Goal: Communication & Community: Answer question/provide support

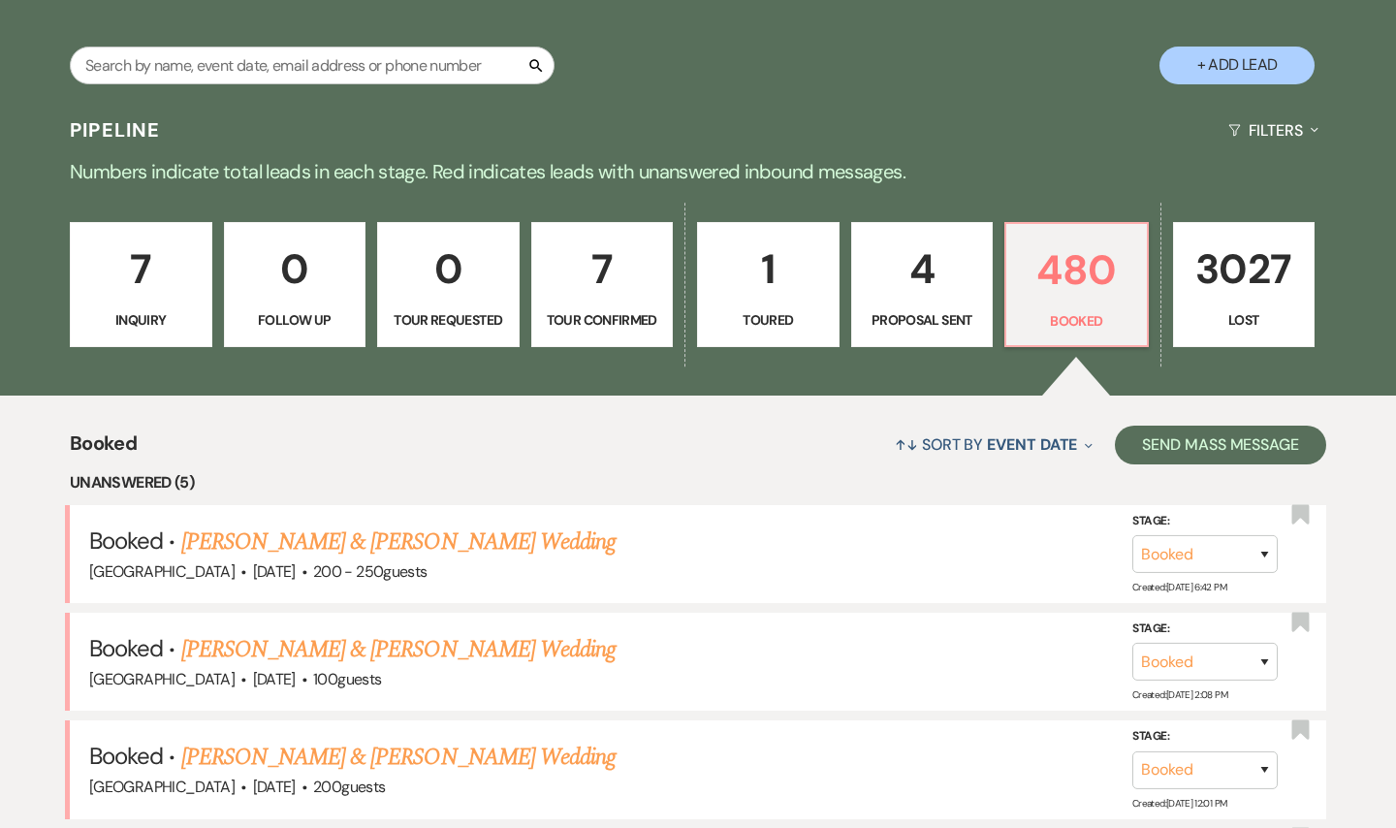
scroll to position [382, 0]
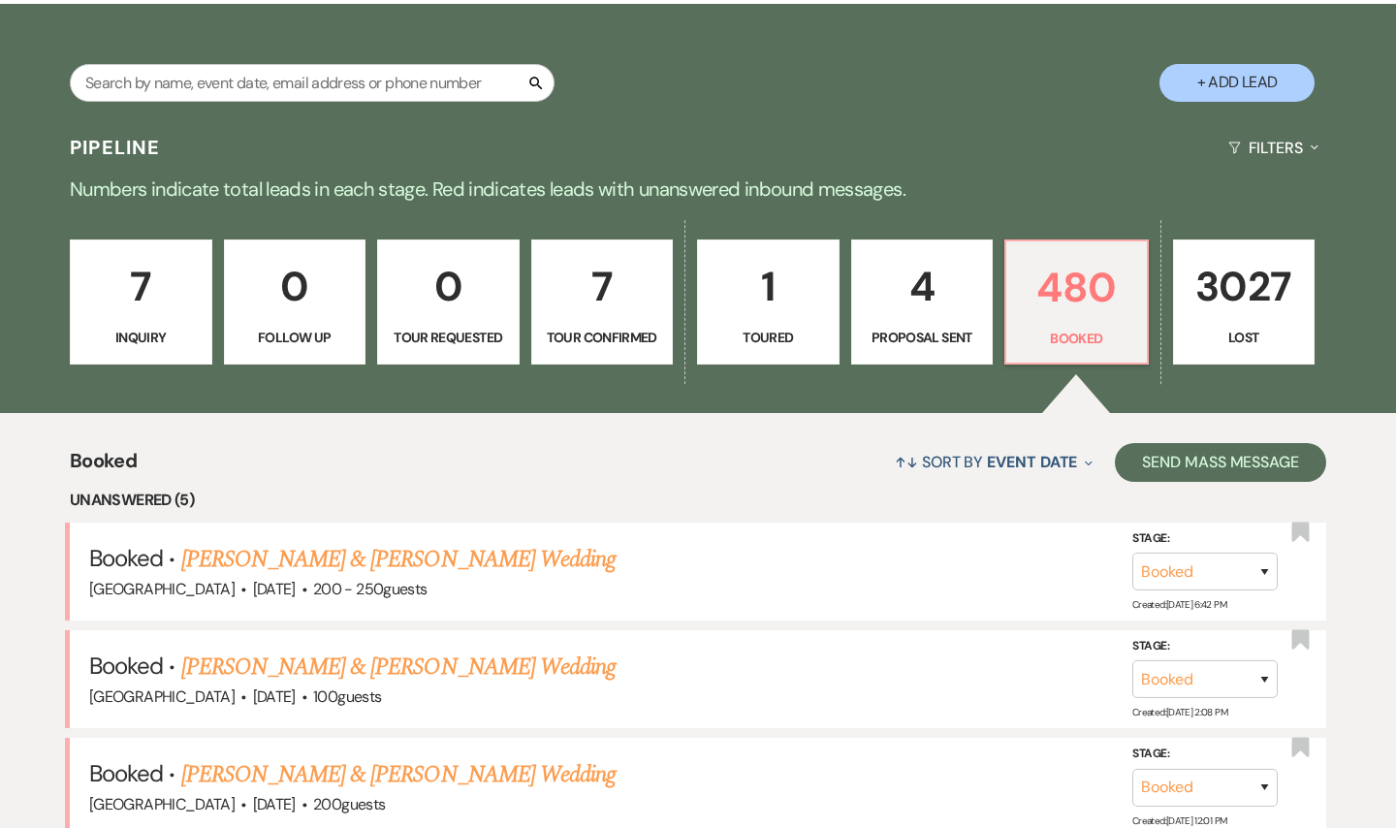
click at [233, 63] on div "Search + Add Lead" at bounding box center [698, 66] width 1396 height 104
click at [128, 90] on input "text" at bounding box center [312, 83] width 485 height 38
type input "[PERSON_NAME]"
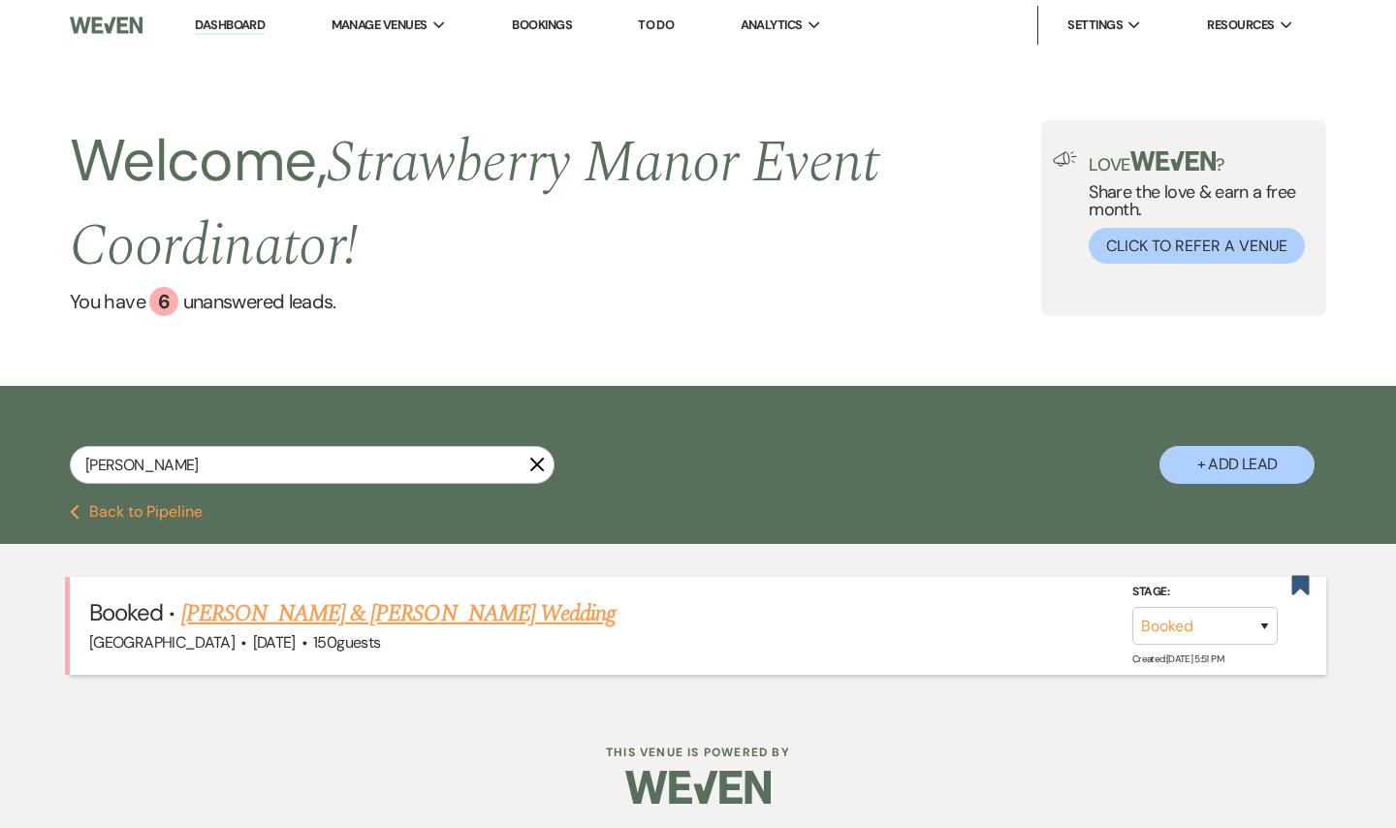
click at [434, 615] on link "[PERSON_NAME] & [PERSON_NAME] Wedding" at bounding box center [398, 613] width 434 height 35
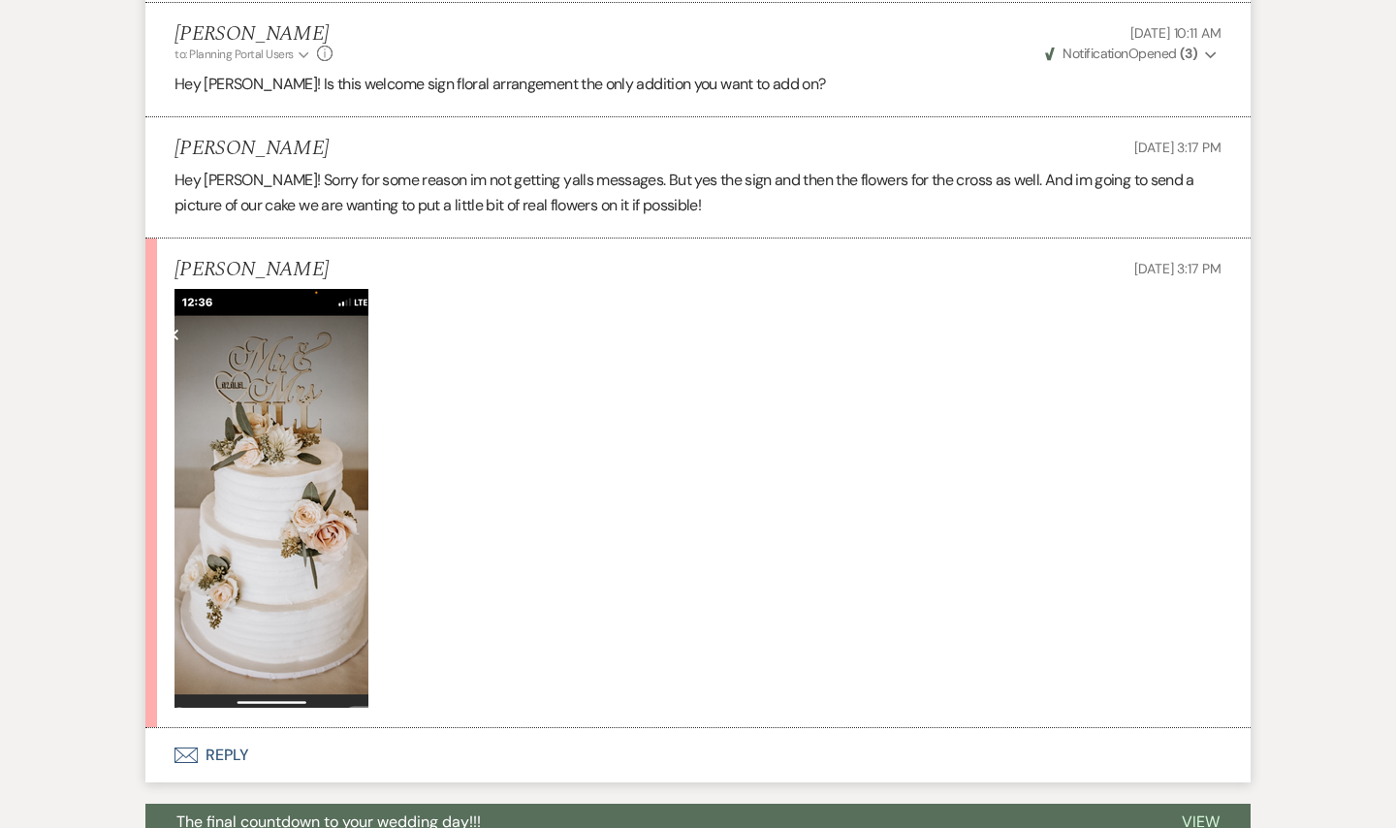
scroll to position [4731, 0]
click at [236, 753] on button "Envelope Reply" at bounding box center [697, 754] width 1105 height 54
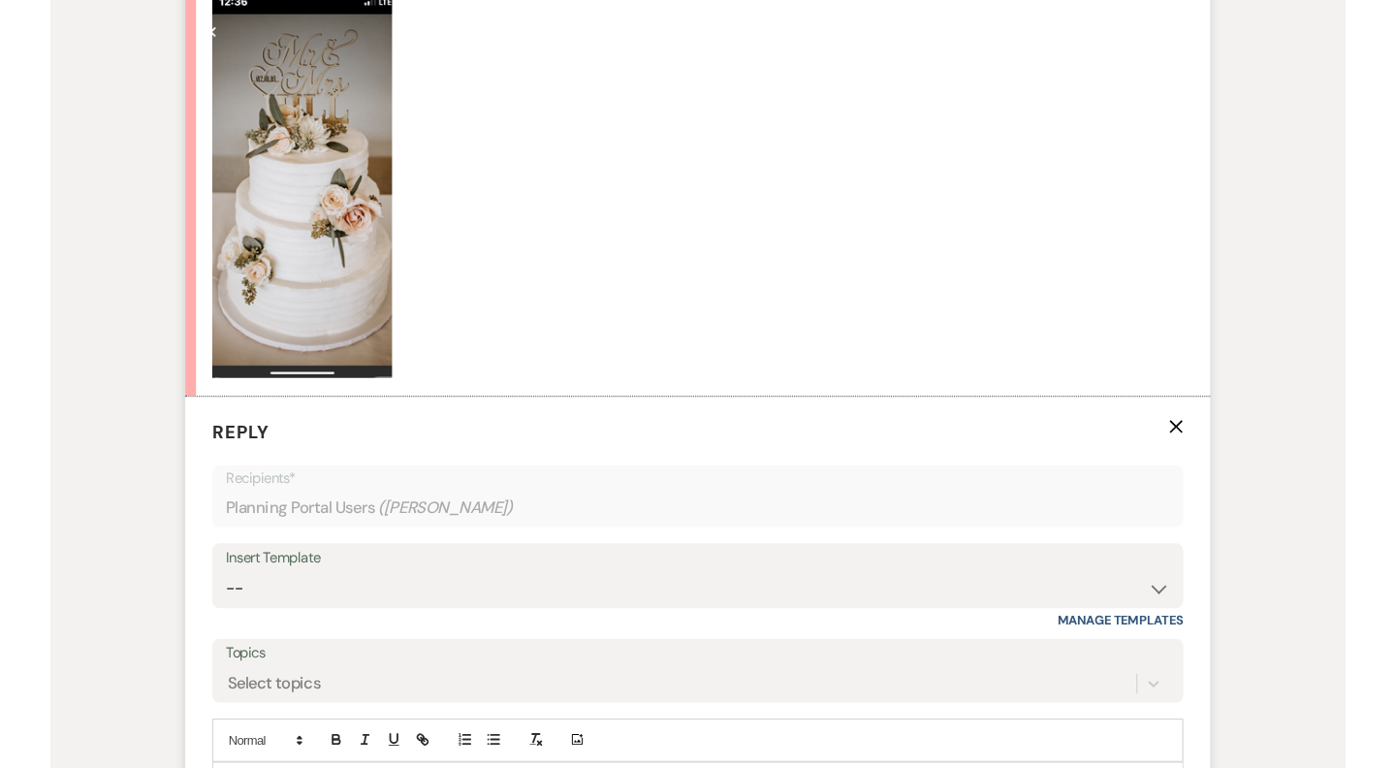
scroll to position [5277, 0]
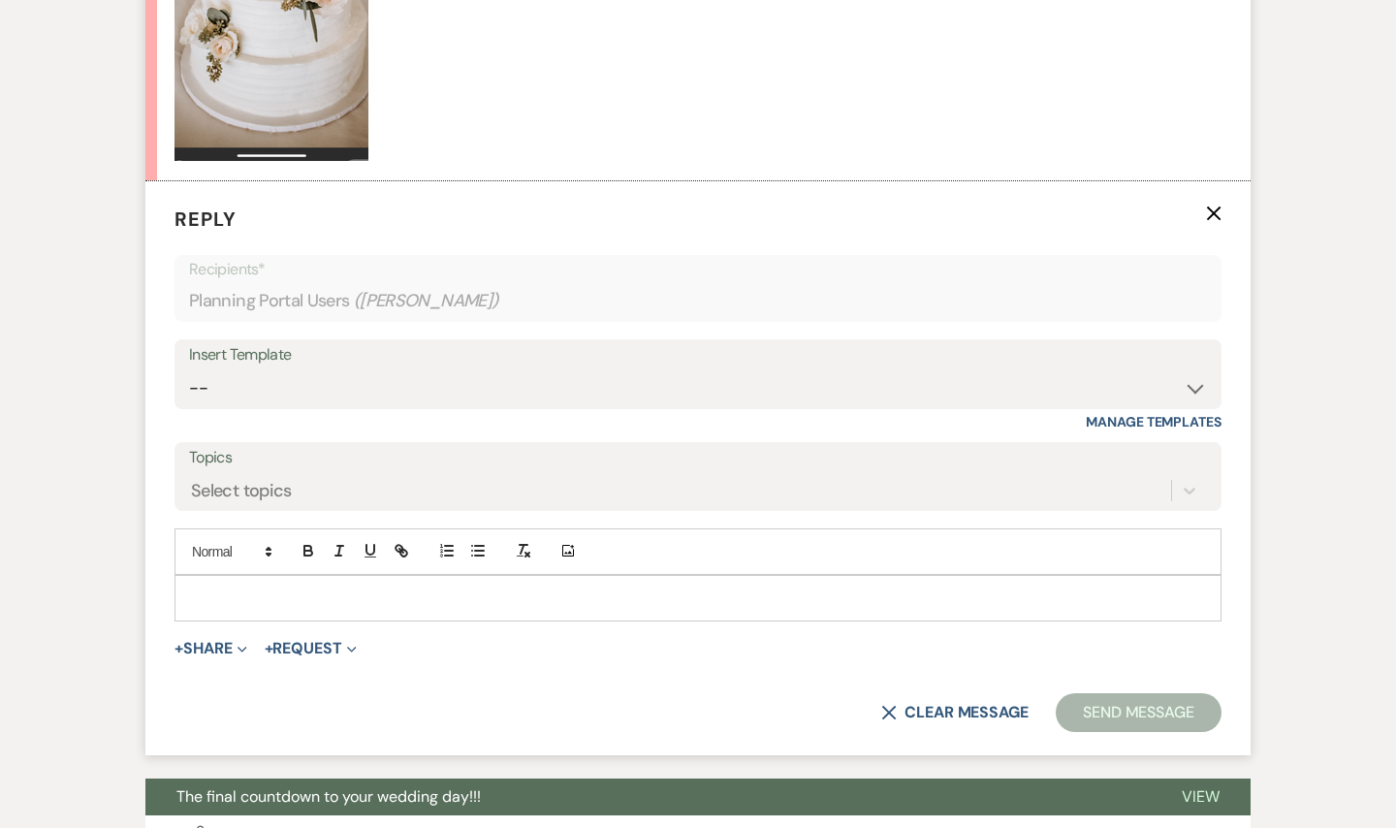
click at [235, 587] on p at bounding box center [698, 597] width 1016 height 21
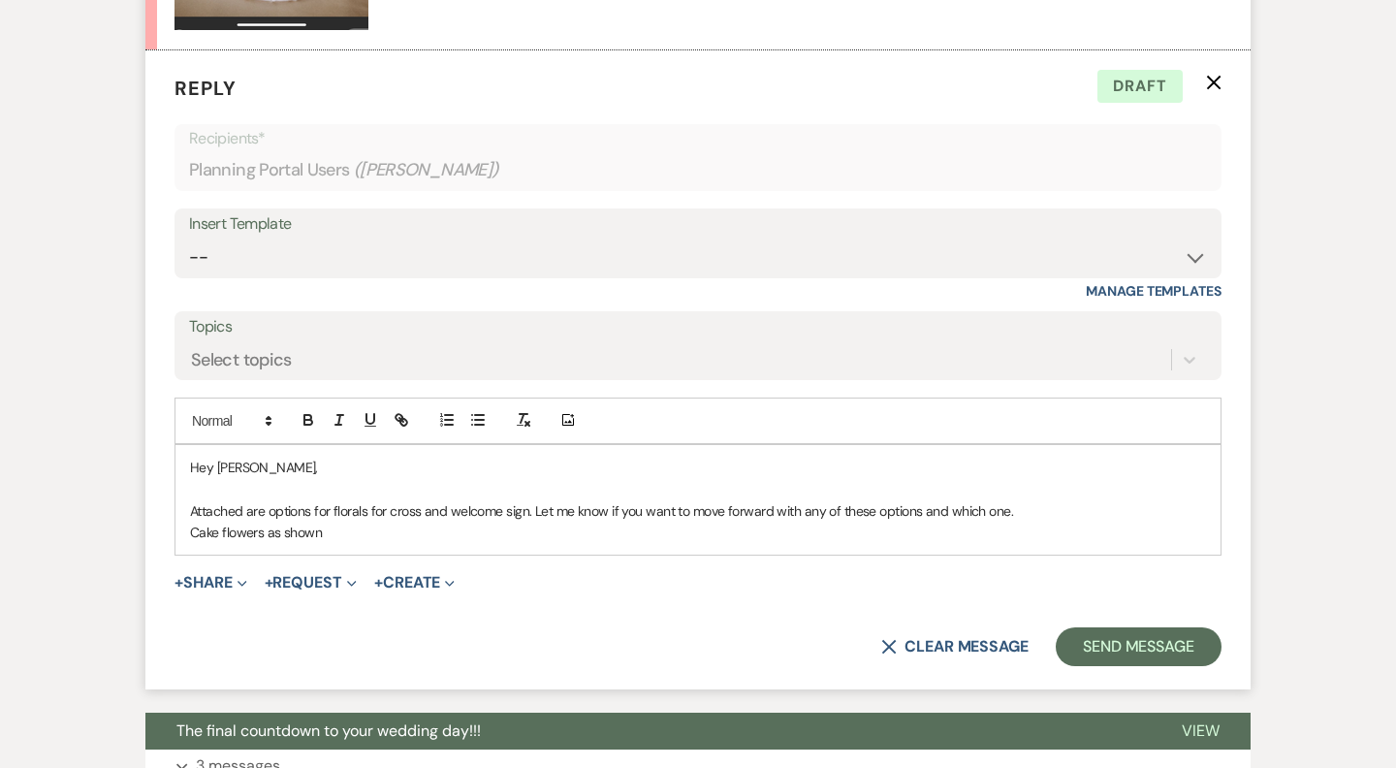
scroll to position [5432, 0]
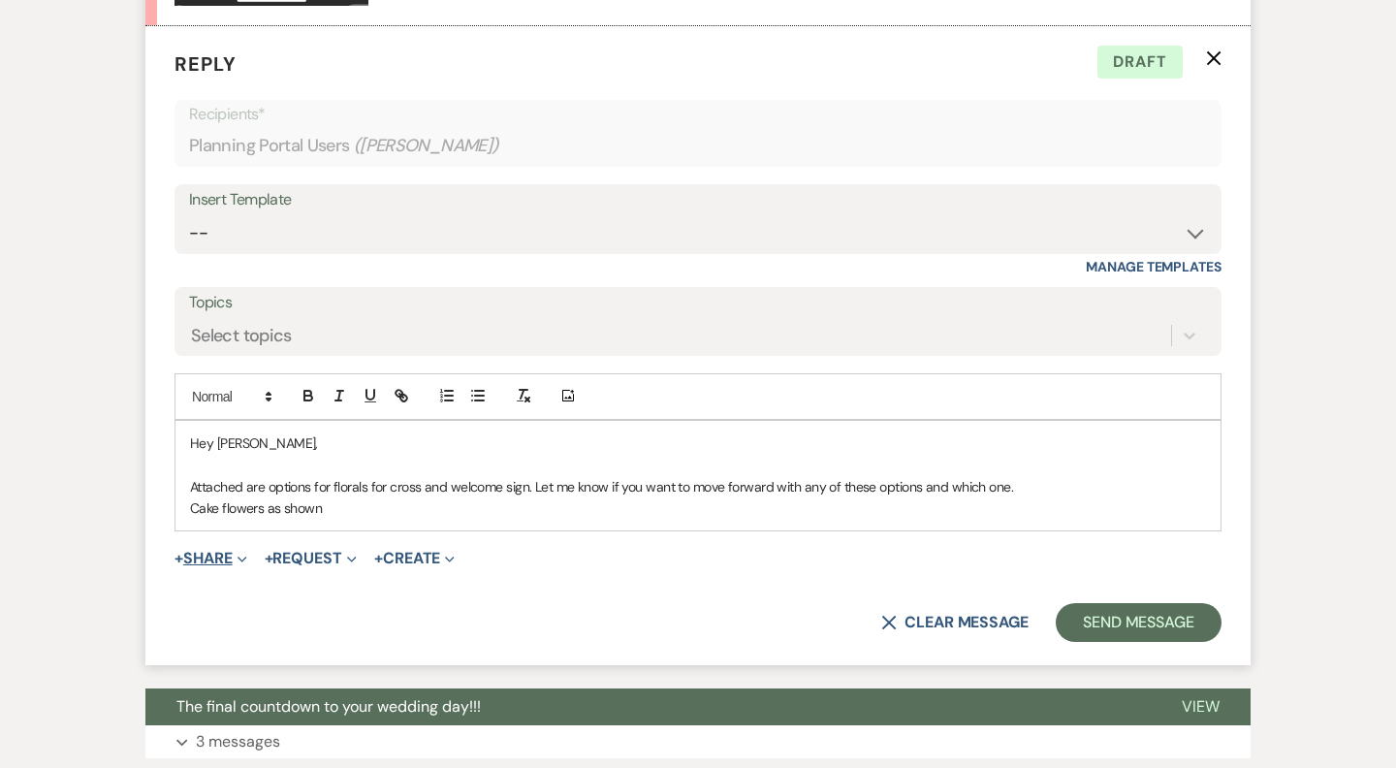
click at [213, 551] on button "+ Share Expand" at bounding box center [210, 559] width 73 height 16
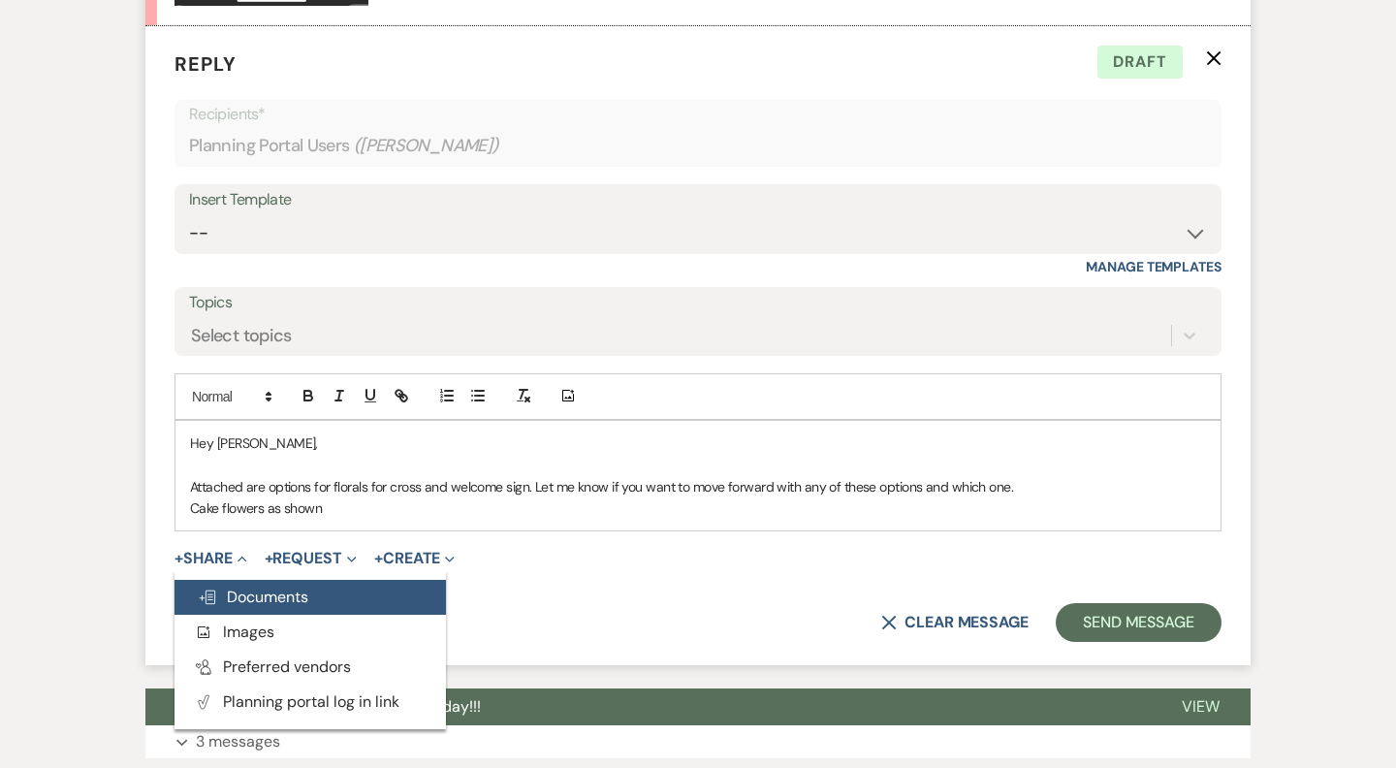
click at [267, 589] on span "Doc Upload Documents" at bounding box center [253, 596] width 110 height 20
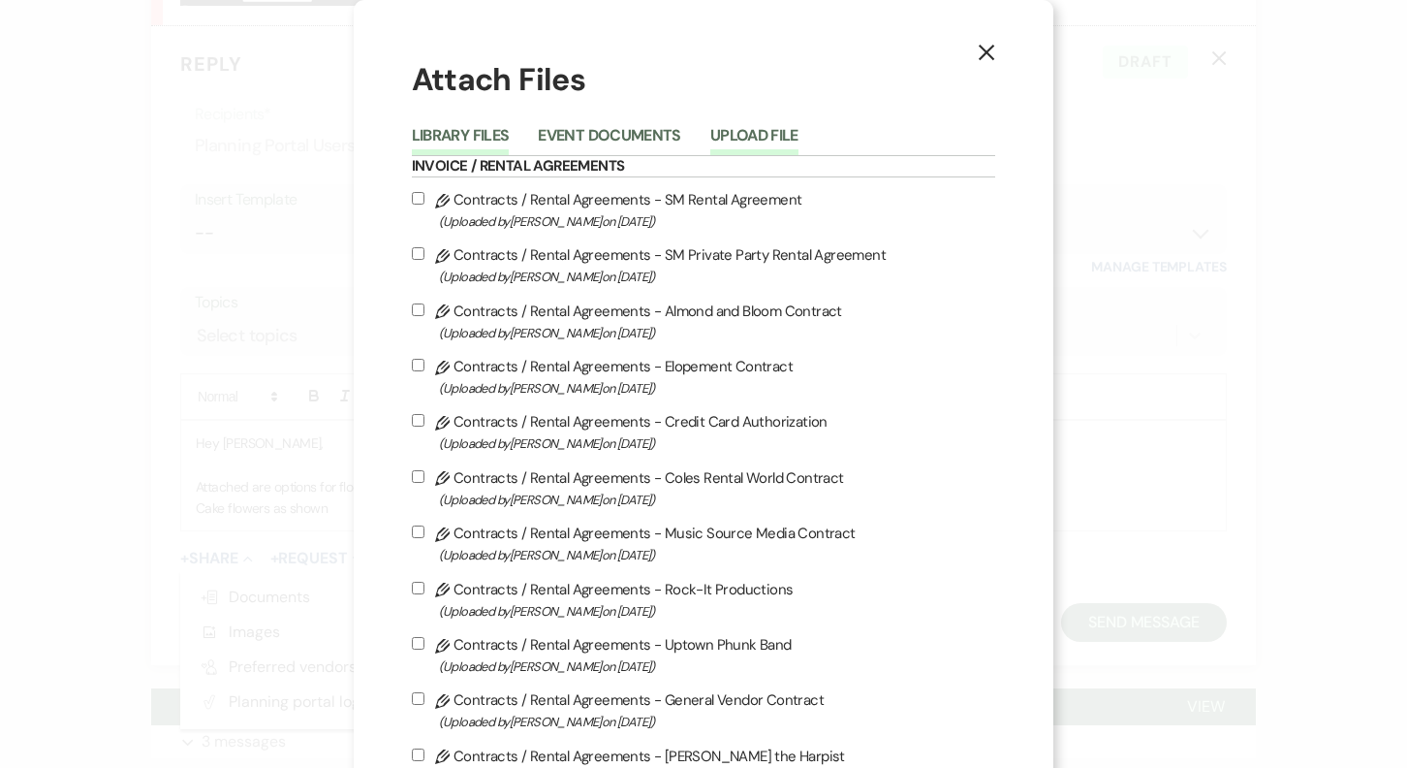
click at [721, 133] on button "Upload File" at bounding box center [754, 141] width 88 height 27
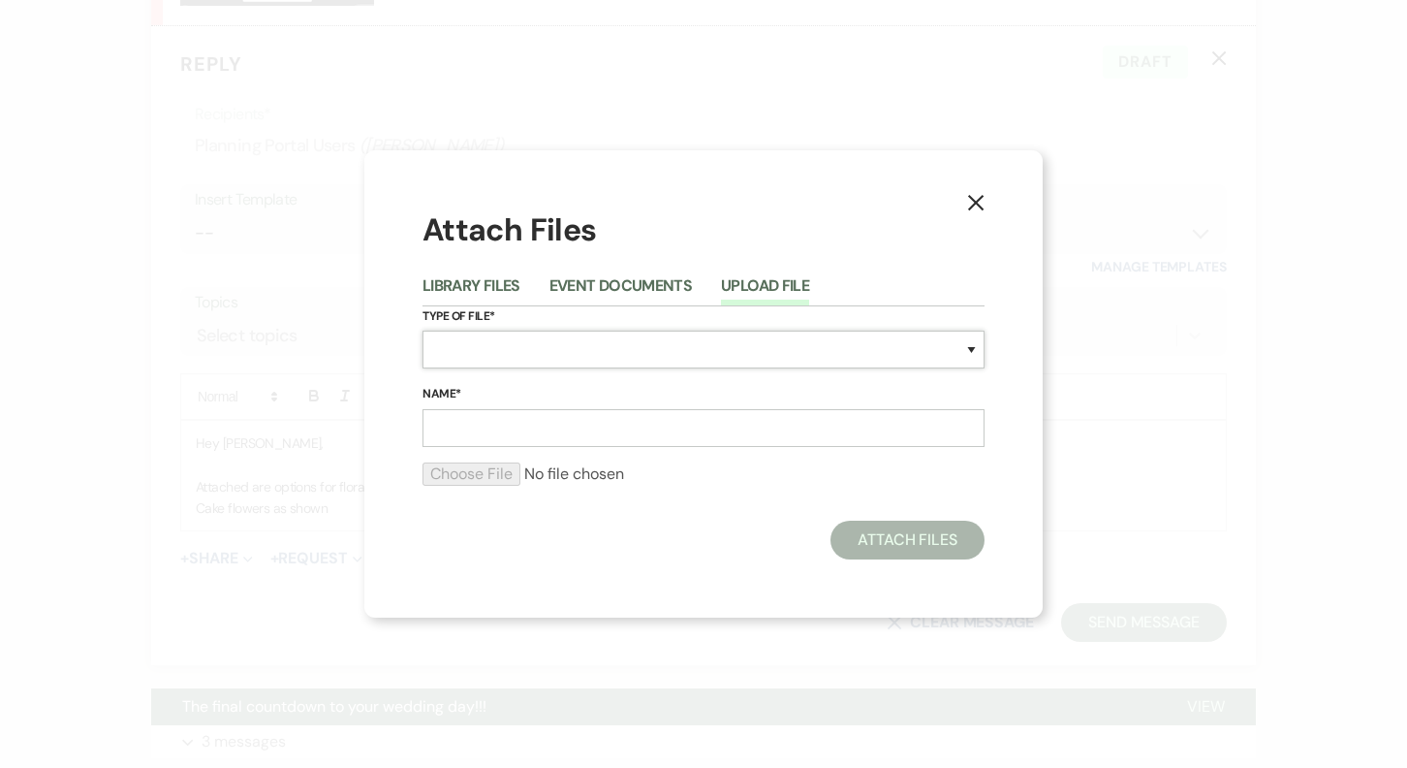
click at [535, 345] on select "Special Event Insurance Vendor Certificate of Insurance Contracts / Rental Agre…" at bounding box center [704, 350] width 562 height 38
select select "8"
click at [423, 331] on select "Special Event Insurance Vendor Certificate of Insurance Contracts / Rental Agre…" at bounding box center [704, 350] width 562 height 38
click at [523, 426] on input "Name*" at bounding box center [704, 428] width 562 height 38
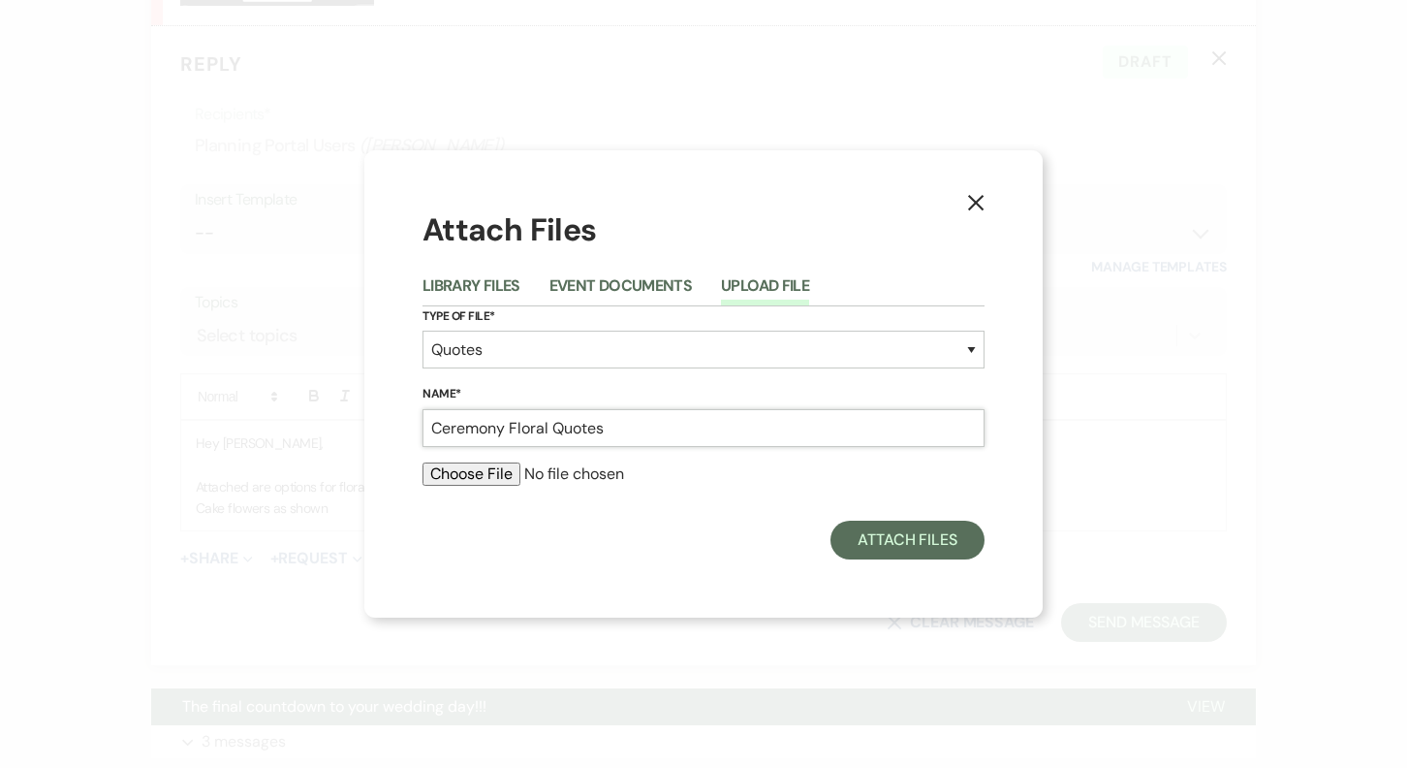
type input "Ceremony Floral Quotes"
click at [423, 462] on input "file" at bounding box center [704, 473] width 562 height 23
type input "C:\fakepath\Cross Options.png"
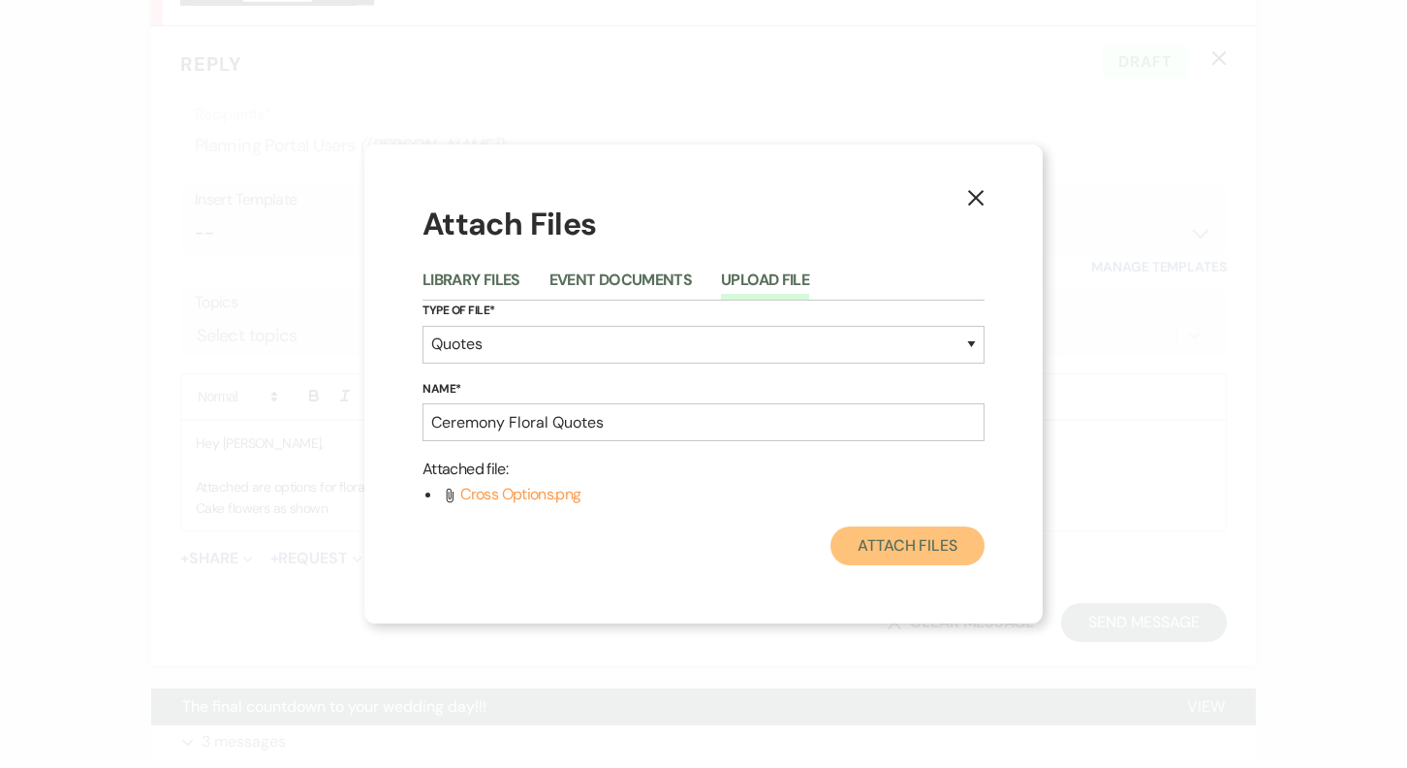
click at [867, 554] on button "Attach Files" at bounding box center [908, 545] width 154 height 39
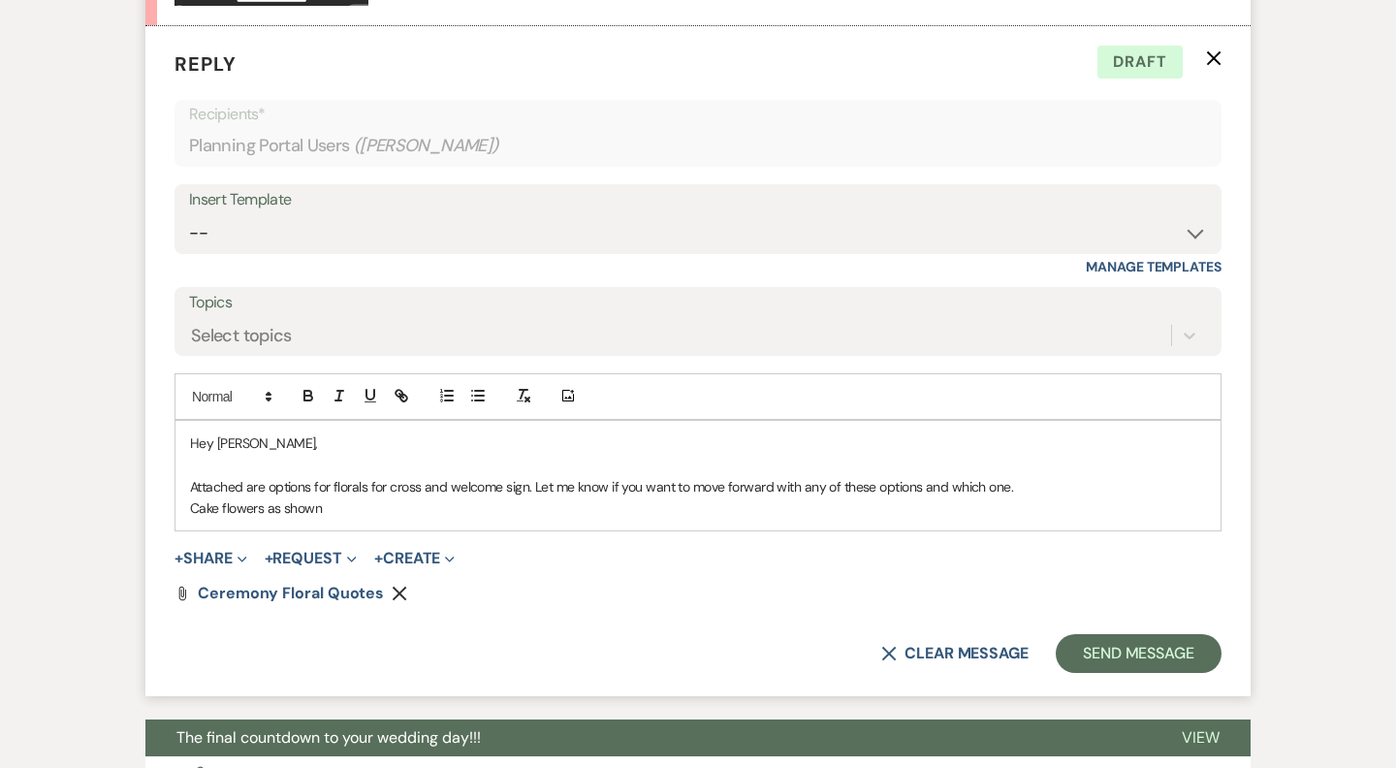
click at [319, 508] on p "Cake flowers as shown" at bounding box center [698, 507] width 1016 height 21
click at [1136, 642] on button "Send Message" at bounding box center [1139, 653] width 166 height 39
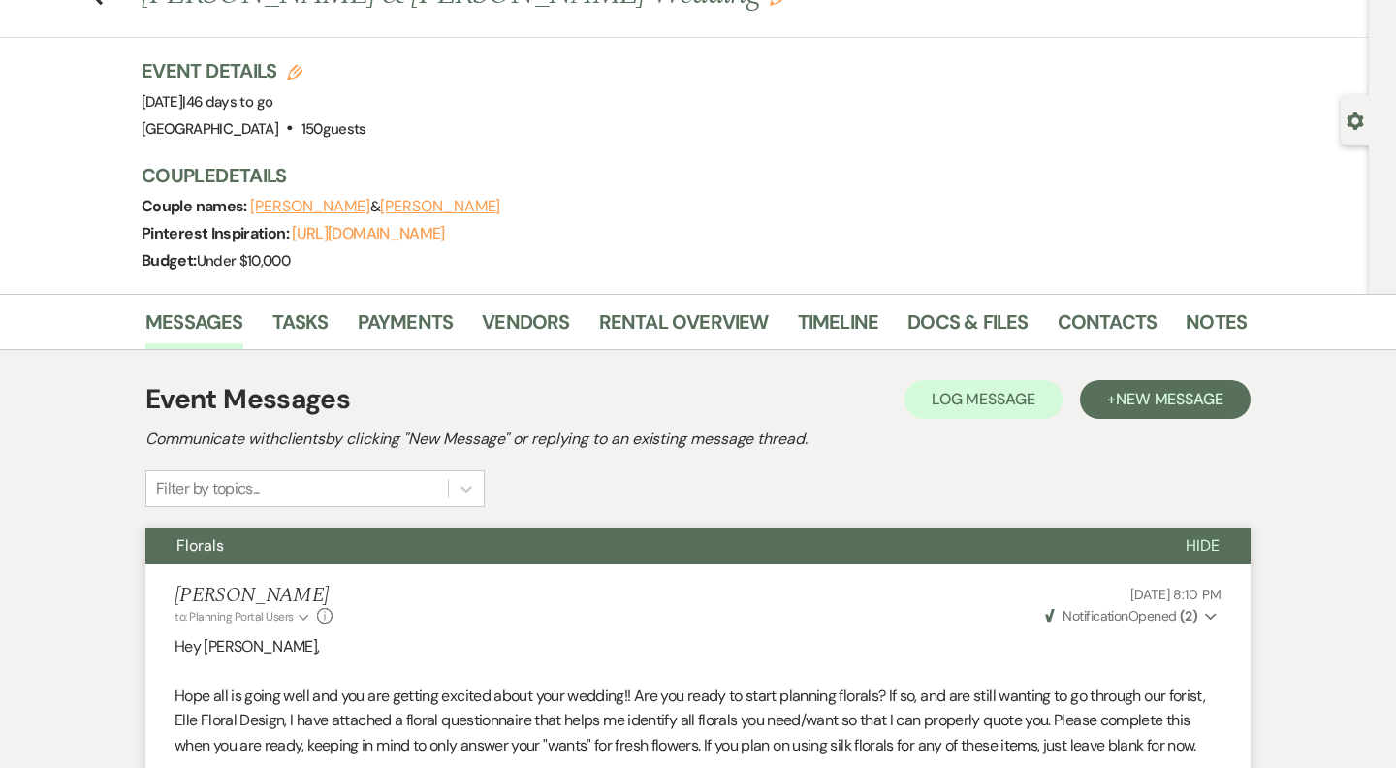
scroll to position [0, 0]
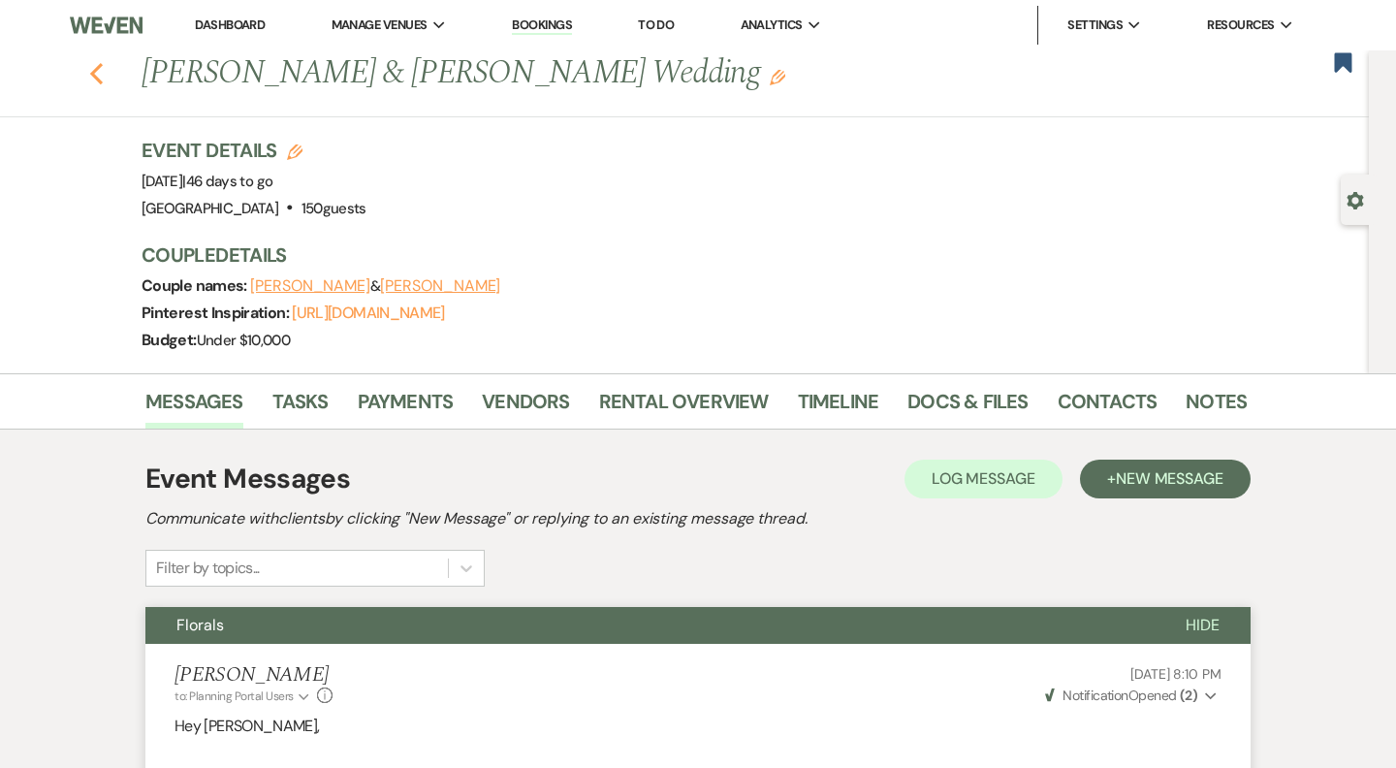
click at [100, 79] on icon "Previous" at bounding box center [96, 73] width 15 height 23
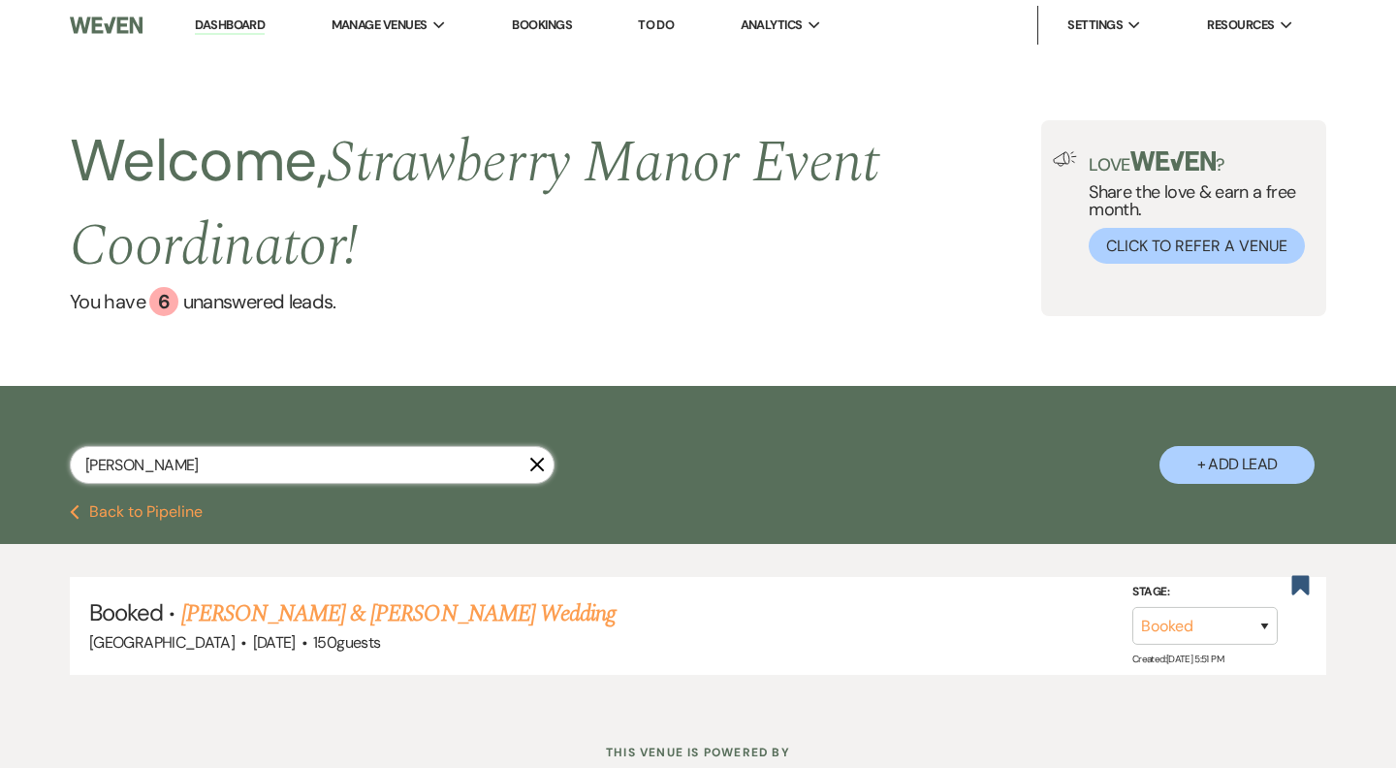
drag, startPoint x: 109, startPoint y: 475, endPoint x: 31, endPoint y: 470, distance: 77.7
click at [32, 470] on div "[PERSON_NAME] X + Add Lead" at bounding box center [698, 447] width 1396 height 104
type input "sava"
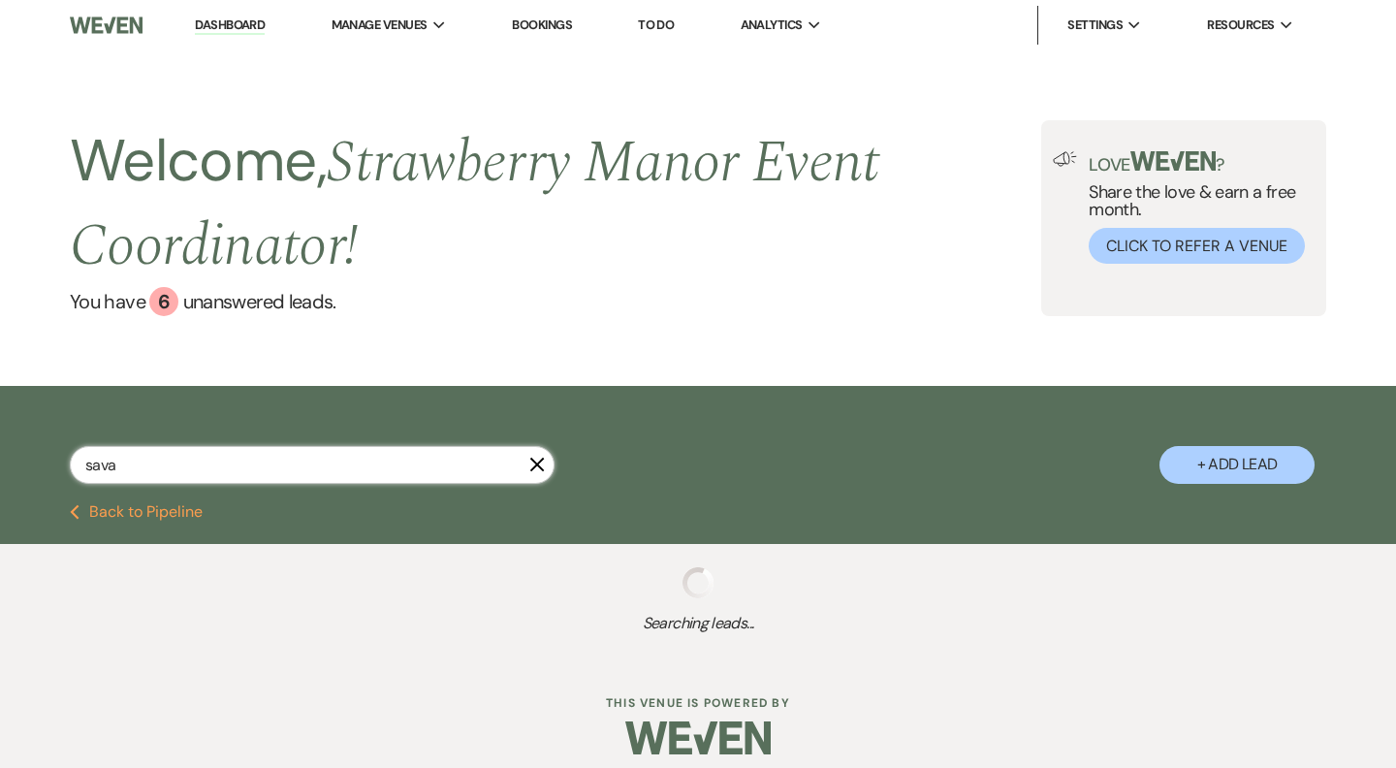
select select "8"
select select "5"
select select "8"
select select "5"
select select "8"
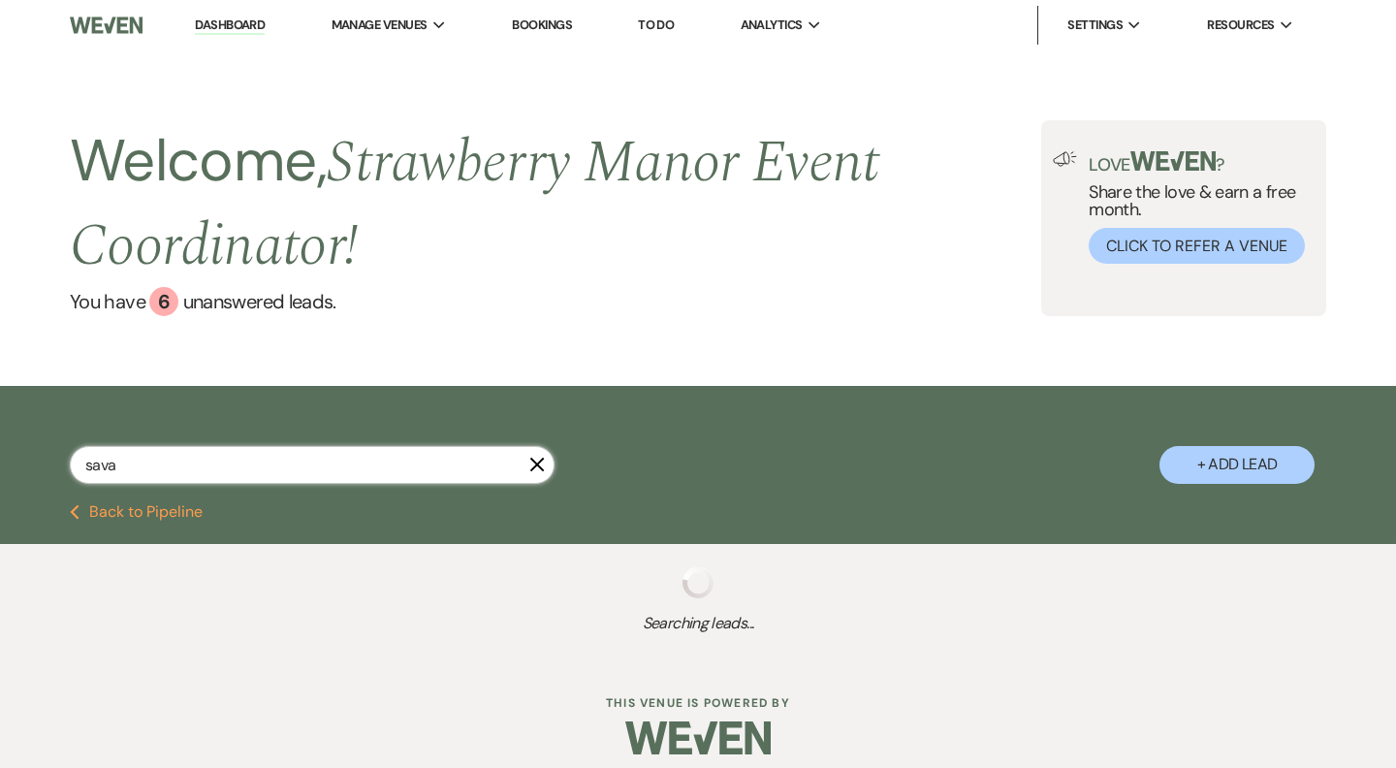
select select "5"
select select "8"
select select "5"
select select "8"
select select "5"
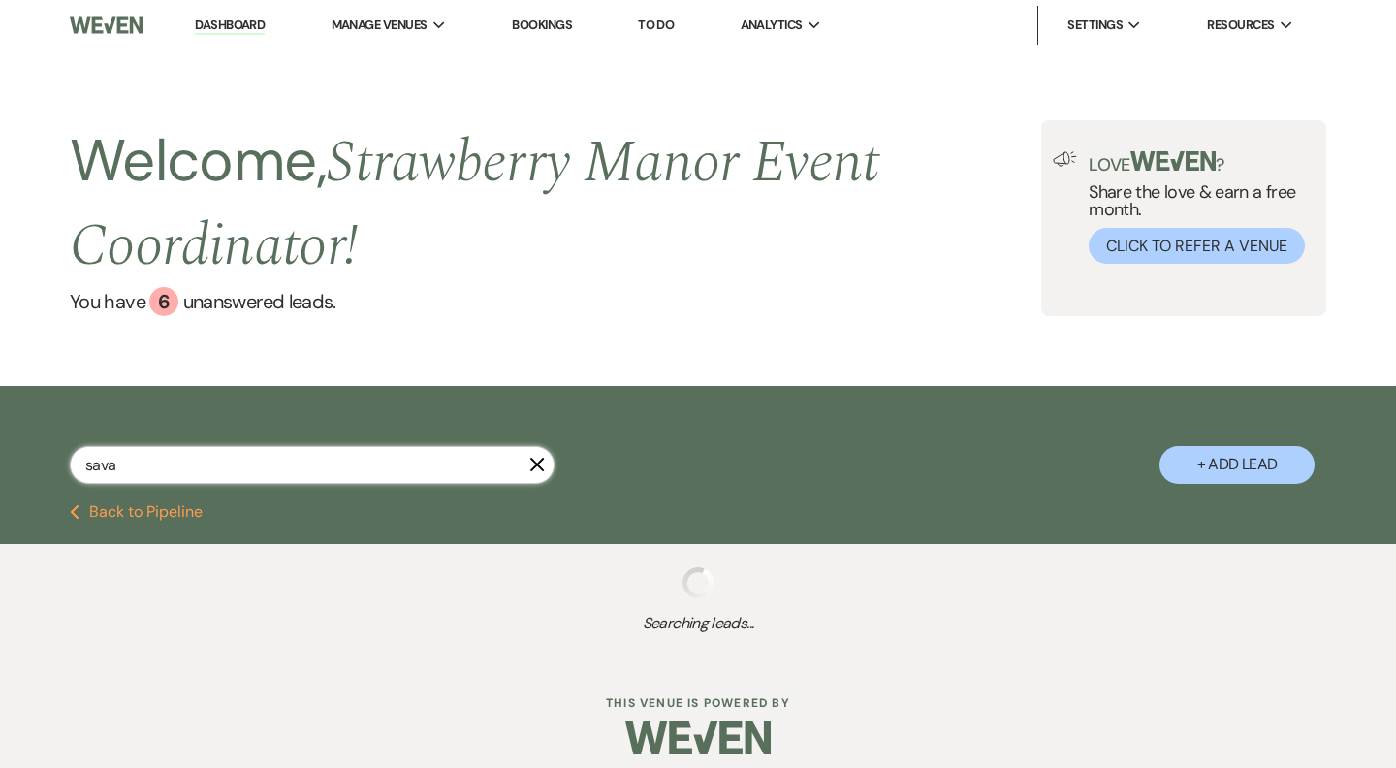
select select "8"
select select "5"
select select "8"
select select "5"
select select "8"
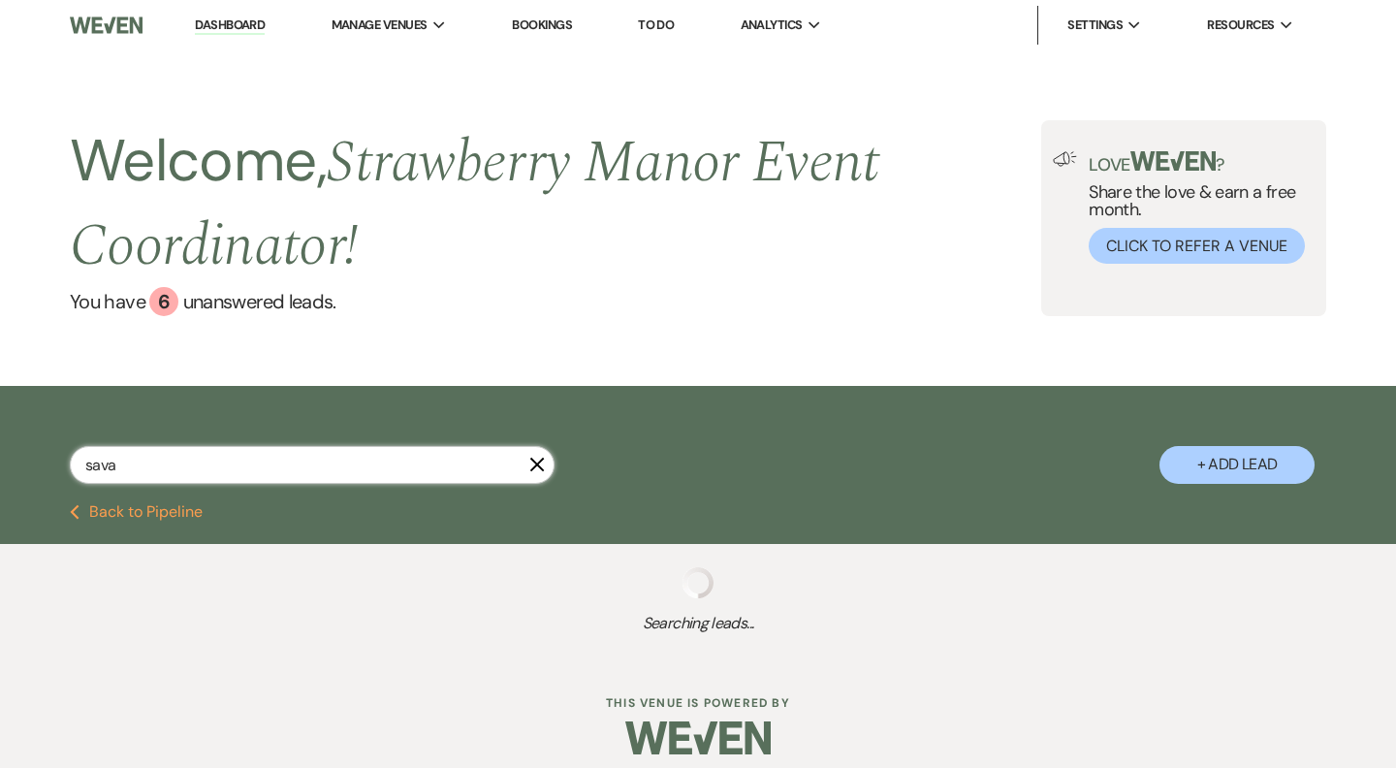
select select "5"
select select "8"
select select "6"
select select "8"
select select "5"
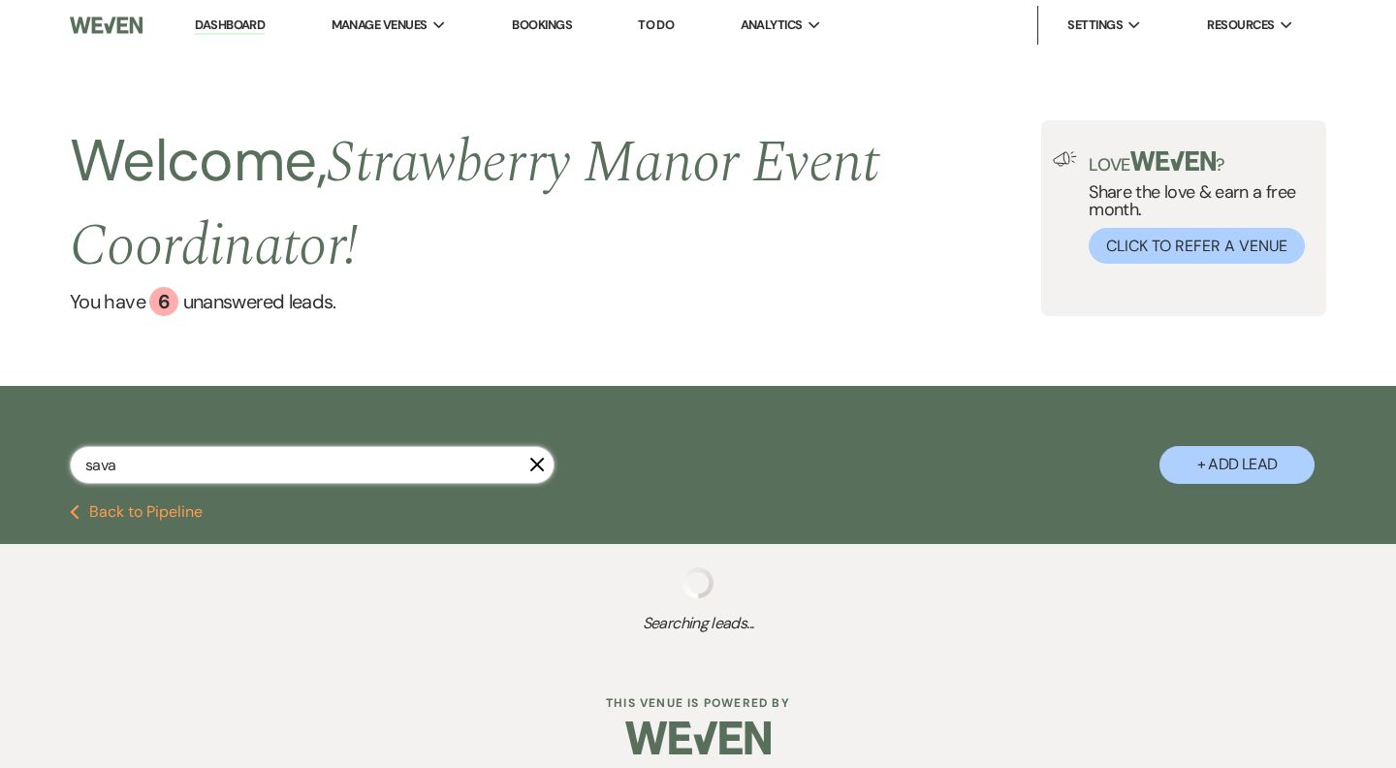
select select "8"
select select "5"
select select "8"
select select "5"
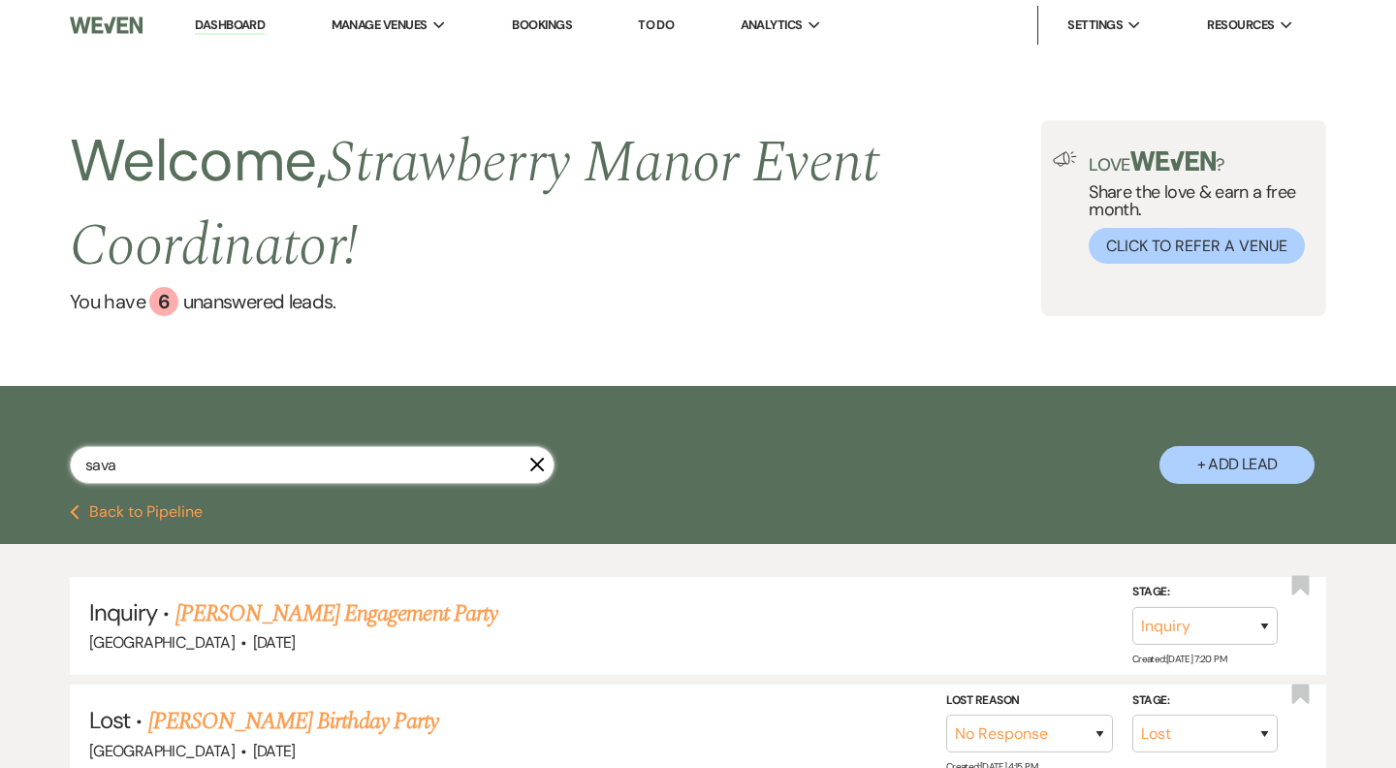
drag, startPoint x: 80, startPoint y: 468, endPoint x: 182, endPoint y: 467, distance: 101.8
click at [180, 467] on input "sava" at bounding box center [312, 465] width 485 height 38
type input "sydni"
select select "8"
select select "5"
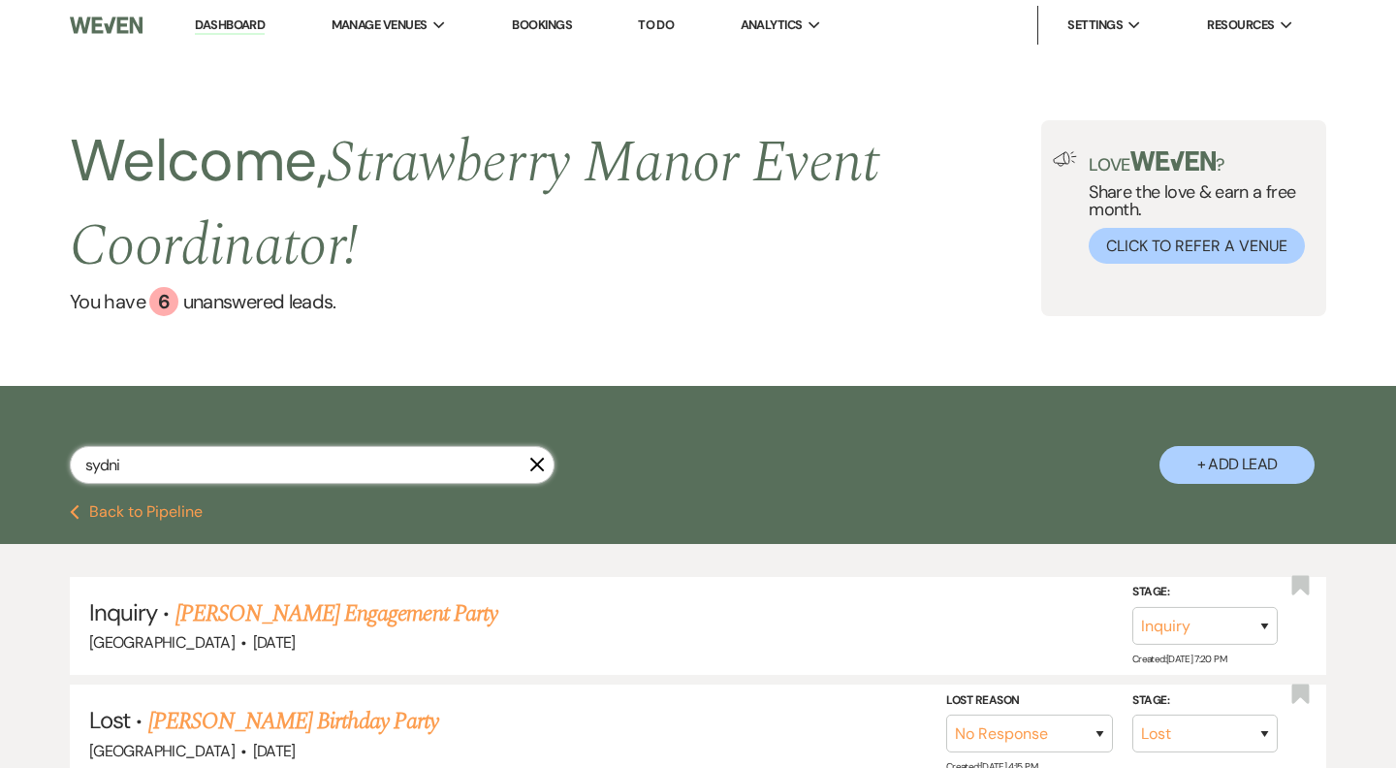
select select "8"
select select "5"
select select "8"
select select "4"
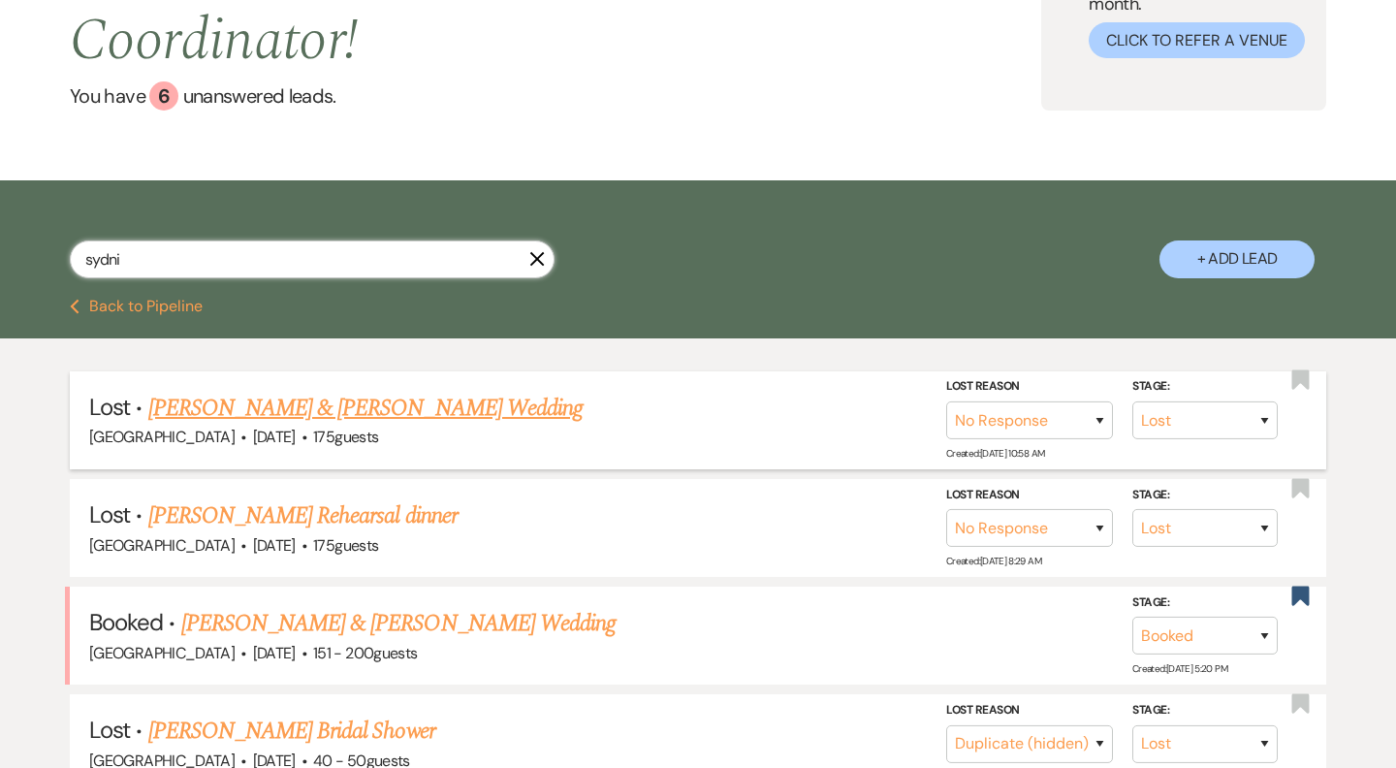
scroll to position [233, 0]
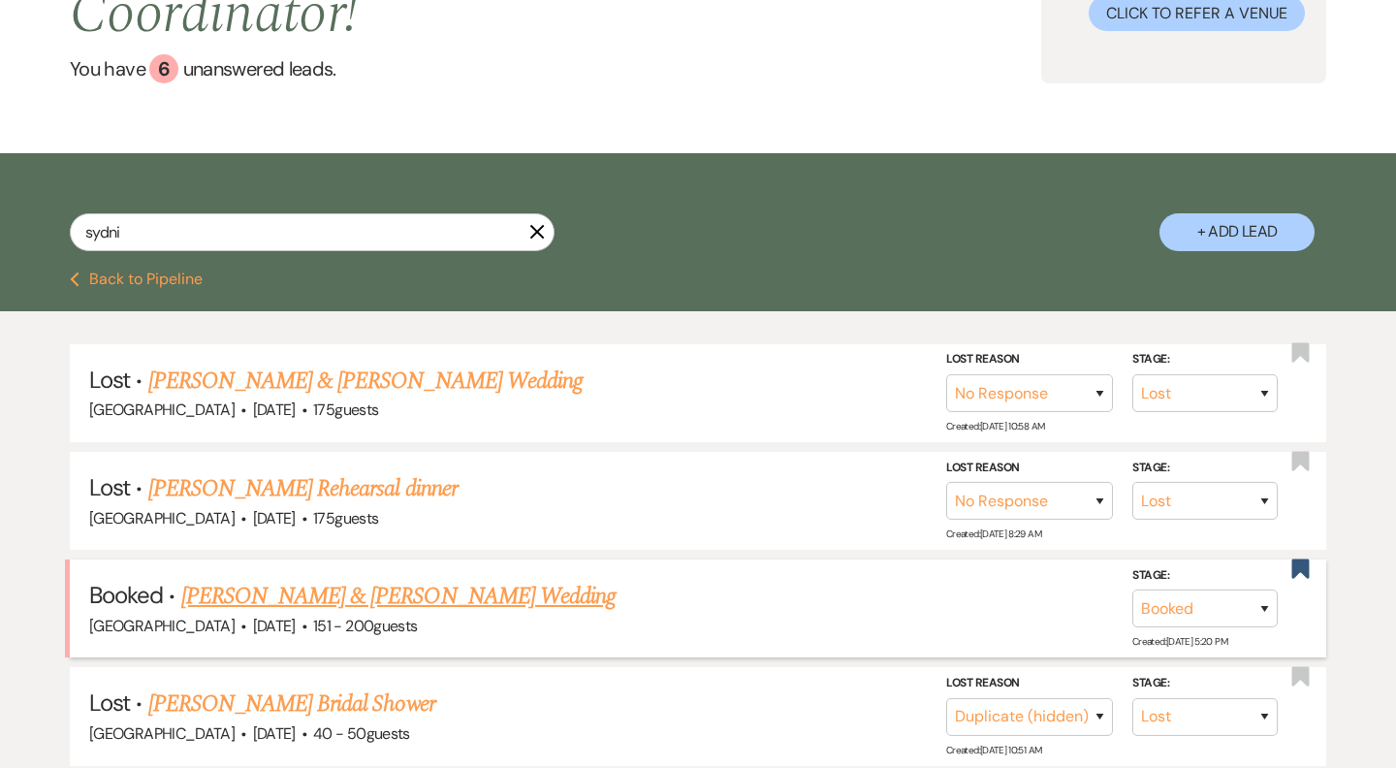
click at [306, 597] on link "[PERSON_NAME] & [PERSON_NAME] Wedding" at bounding box center [398, 596] width 434 height 35
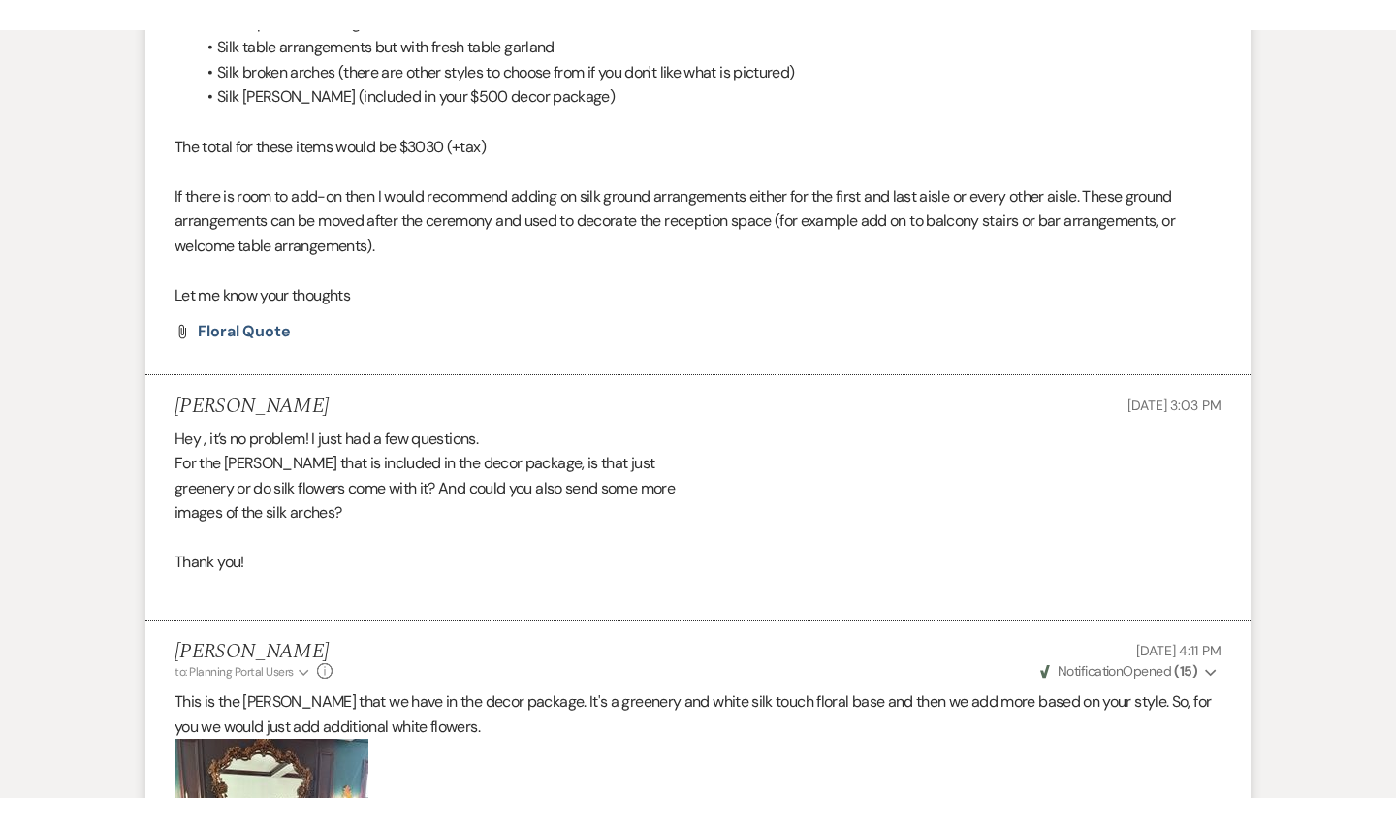
scroll to position [4808, 0]
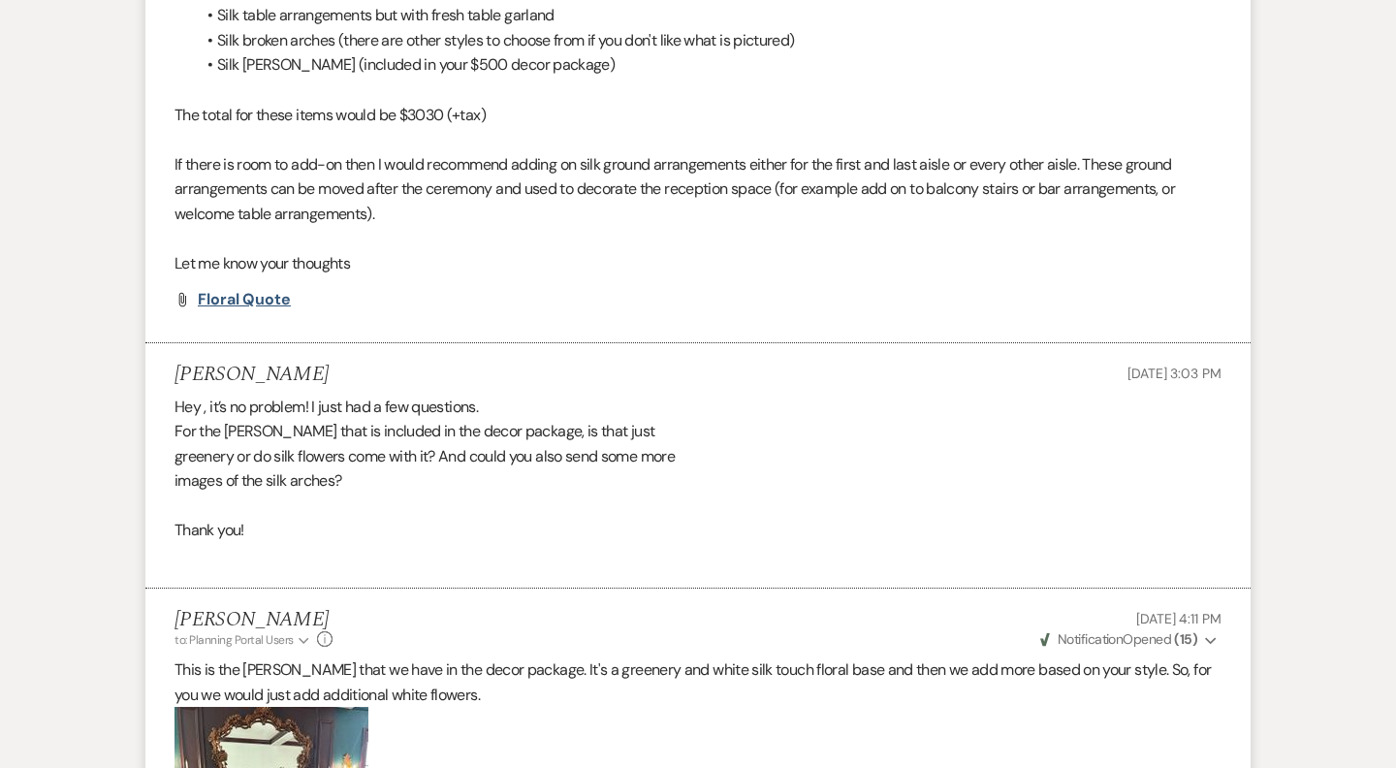
click at [235, 289] on span "Floral Quote" at bounding box center [244, 299] width 93 height 20
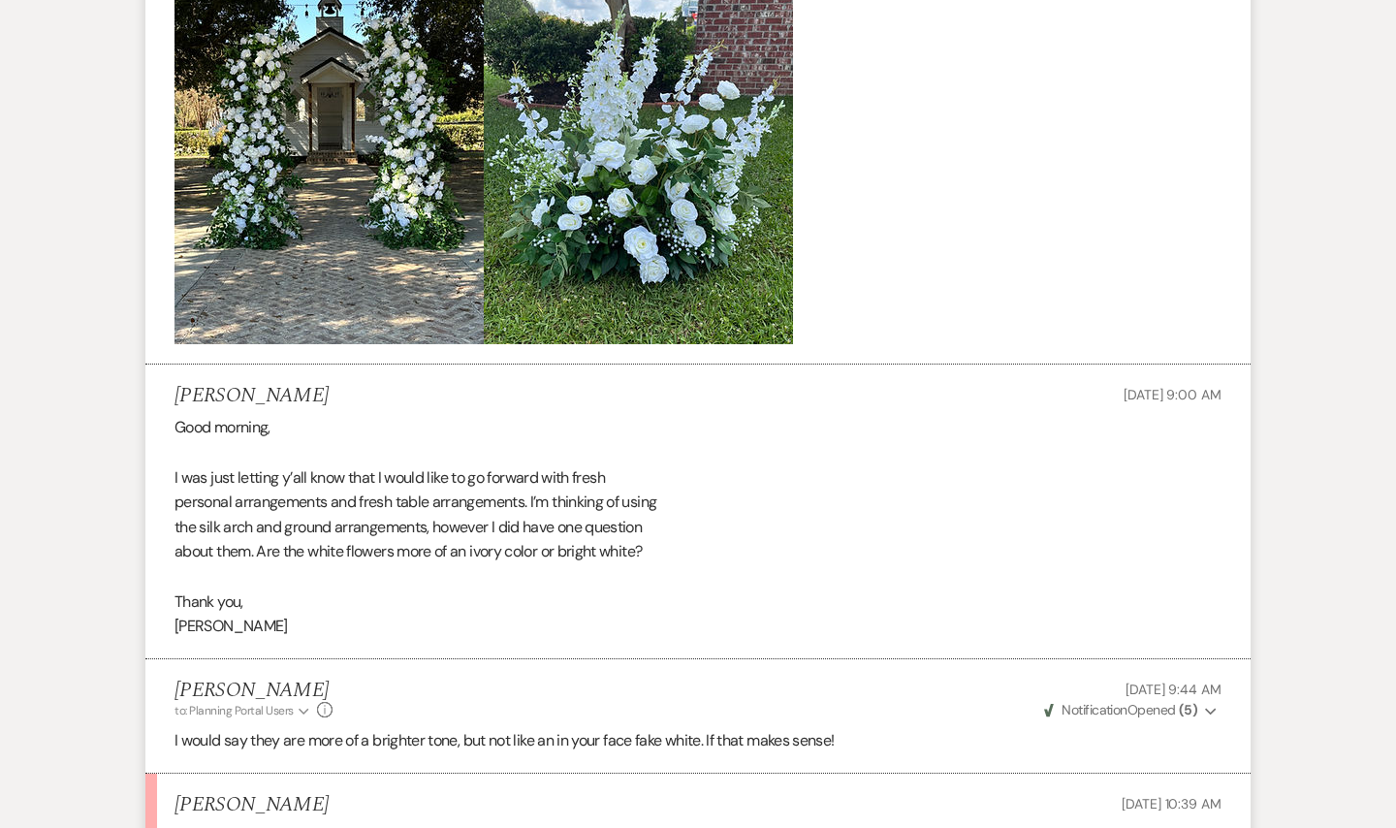
scroll to position [6501, 0]
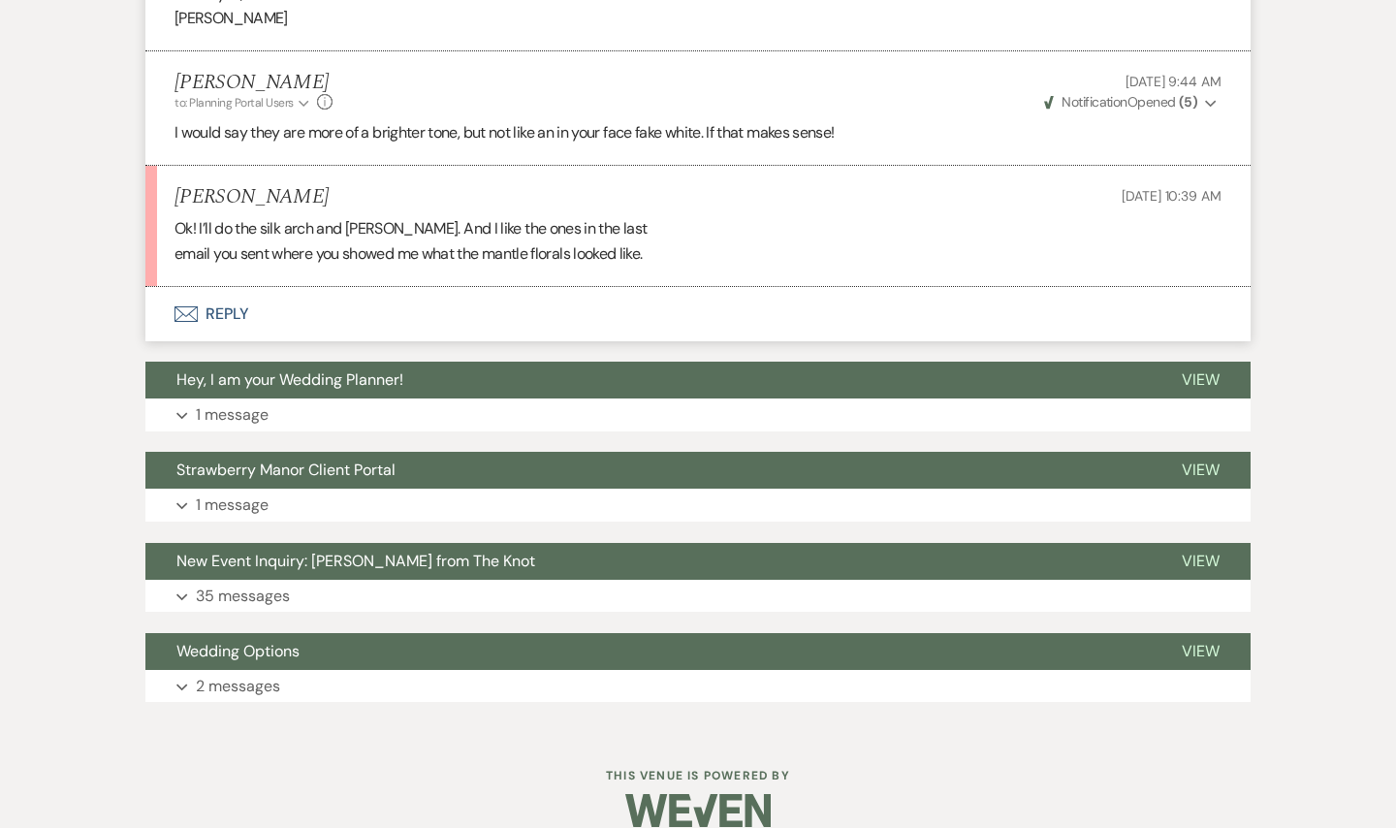
click at [235, 287] on button "Envelope Reply" at bounding box center [697, 314] width 1105 height 54
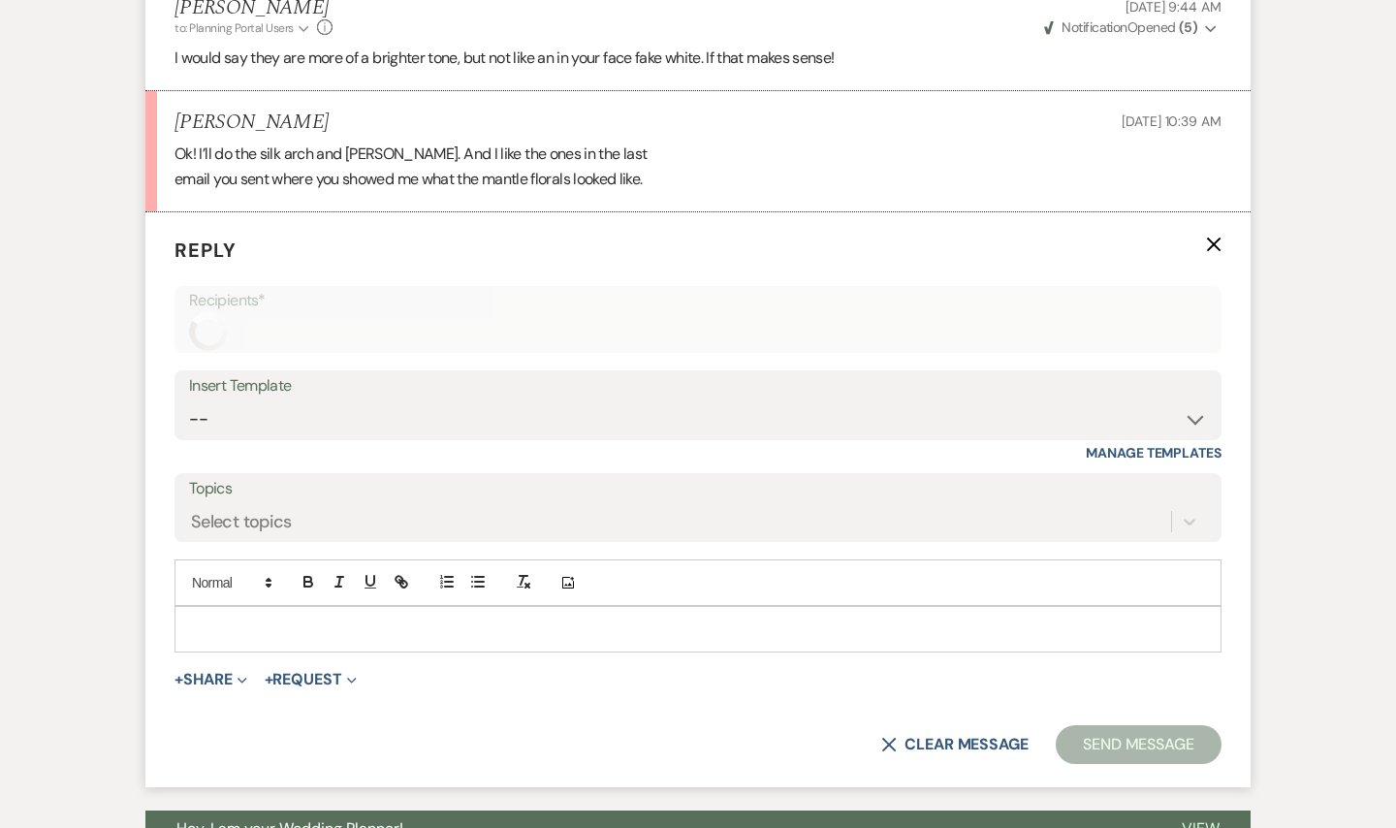
scroll to position [6632, 0]
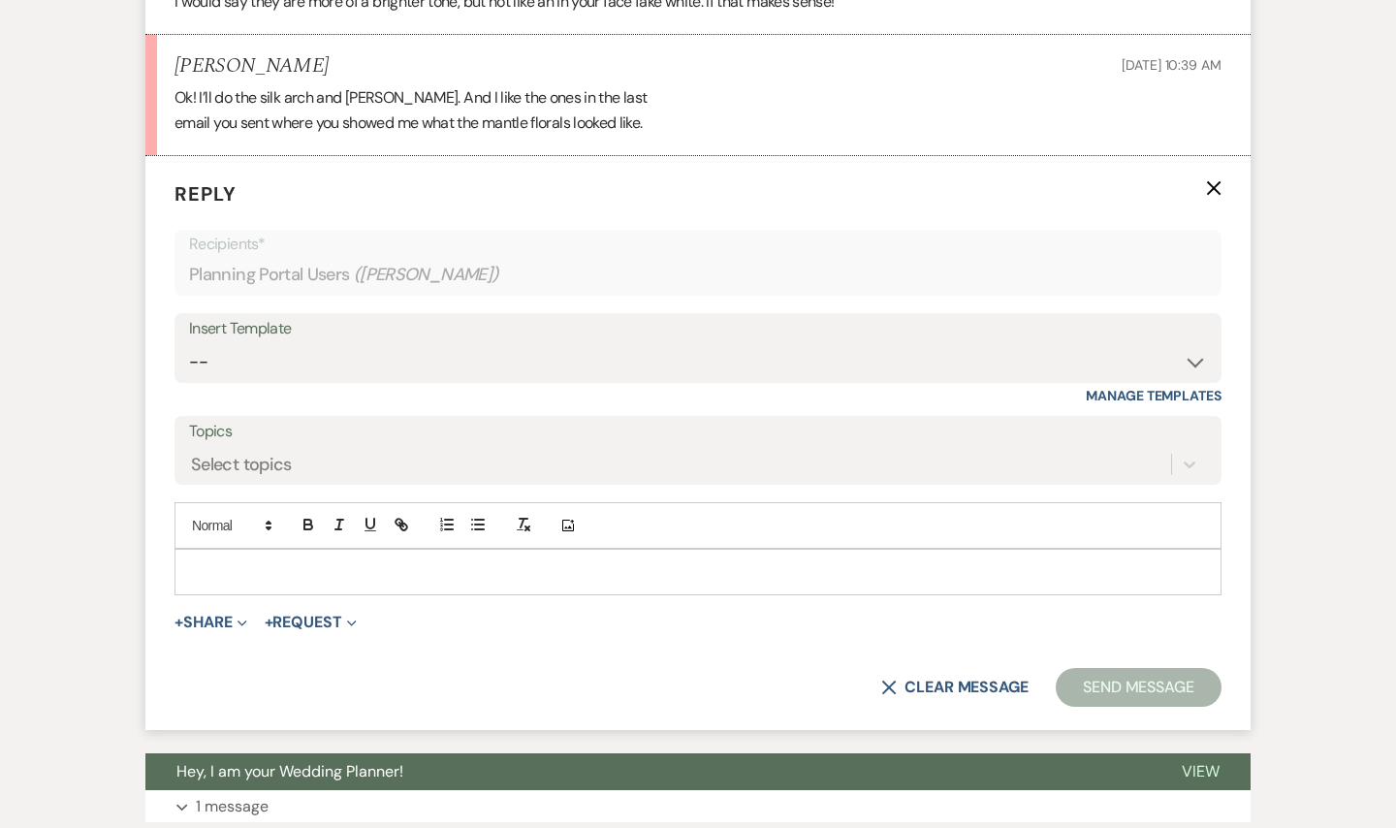
click at [239, 561] on p at bounding box center [698, 571] width 1016 height 21
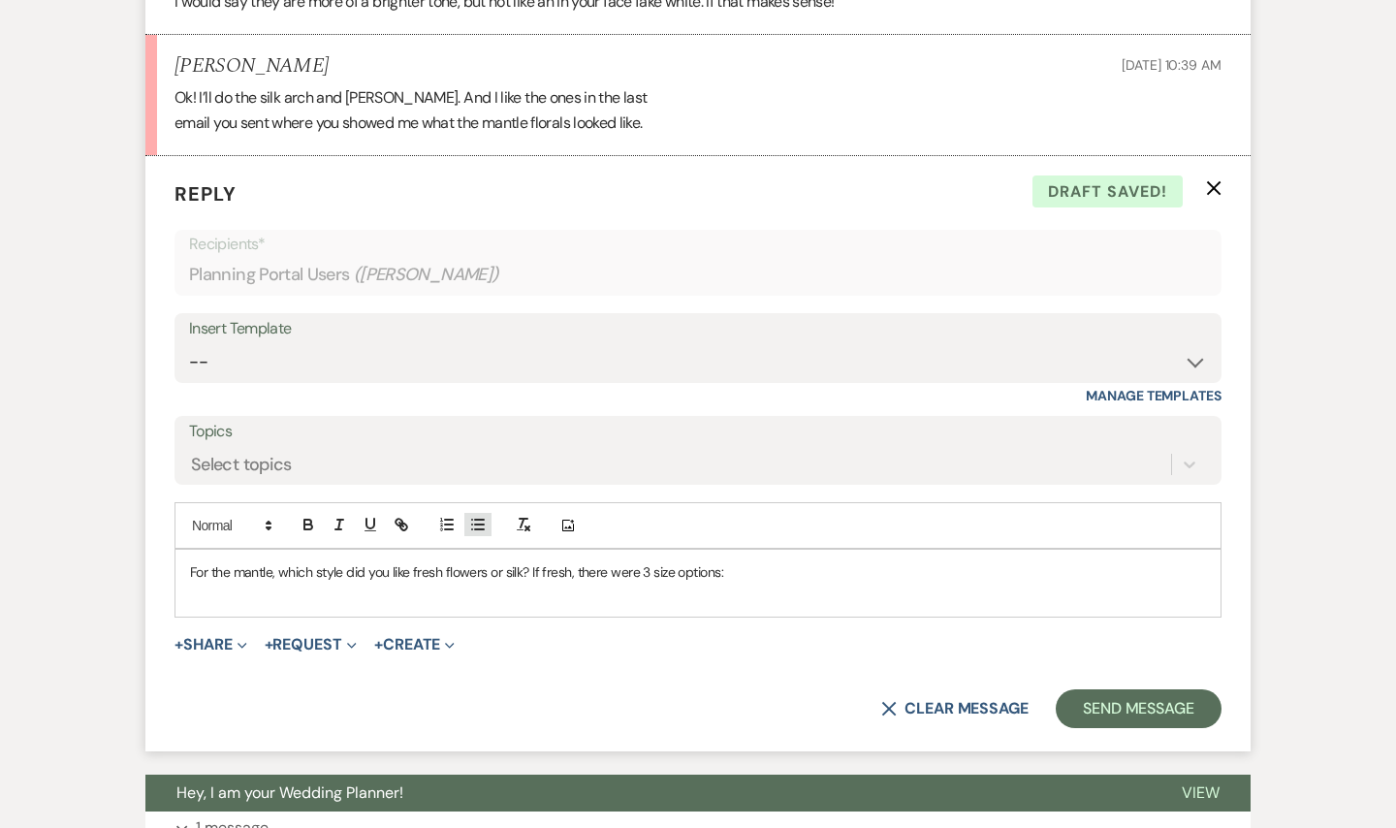
click at [475, 520] on line "button" at bounding box center [479, 520] width 9 height 0
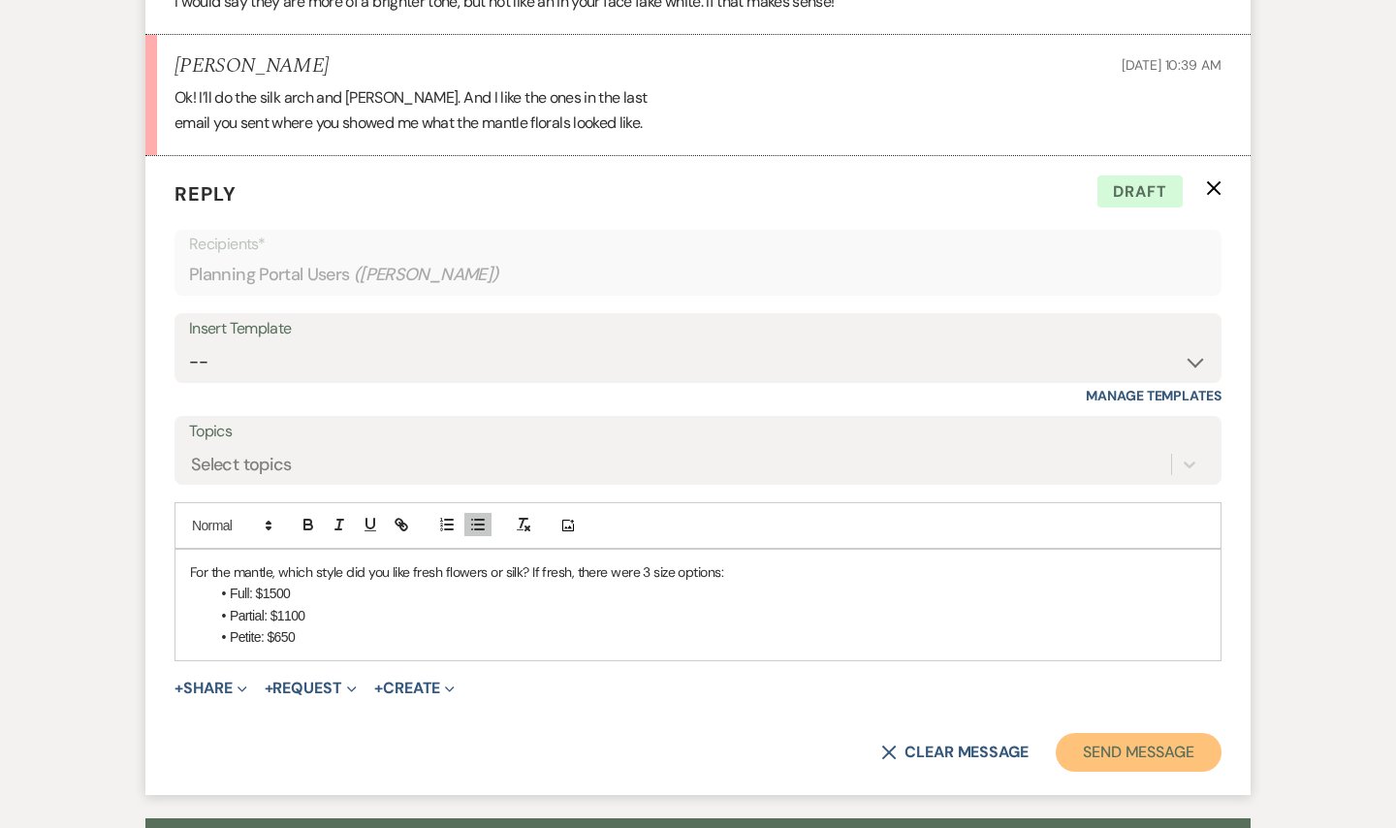
click at [1135, 733] on button "Send Message" at bounding box center [1139, 752] width 166 height 39
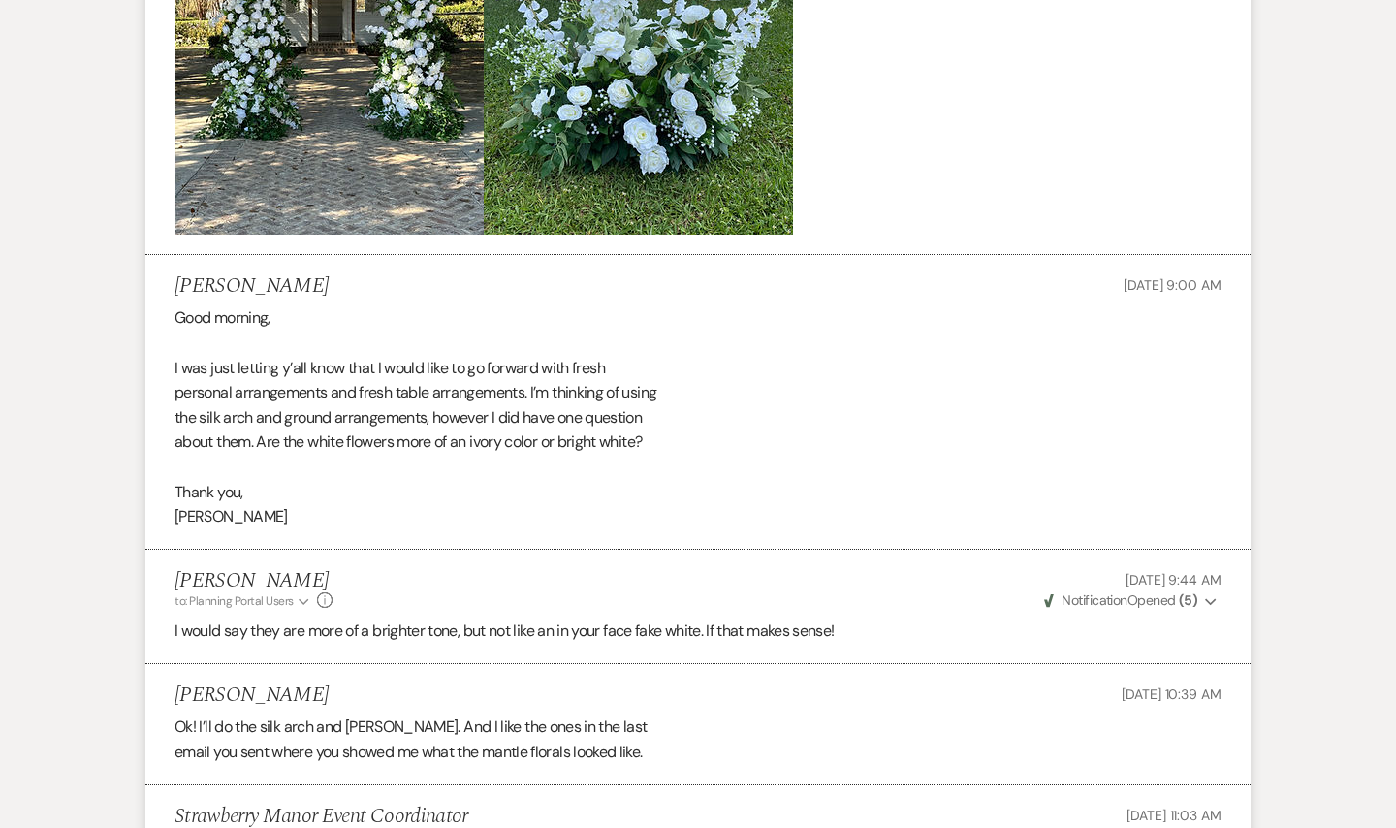
scroll to position [6399, 0]
